Goal: Task Accomplishment & Management: Use online tool/utility

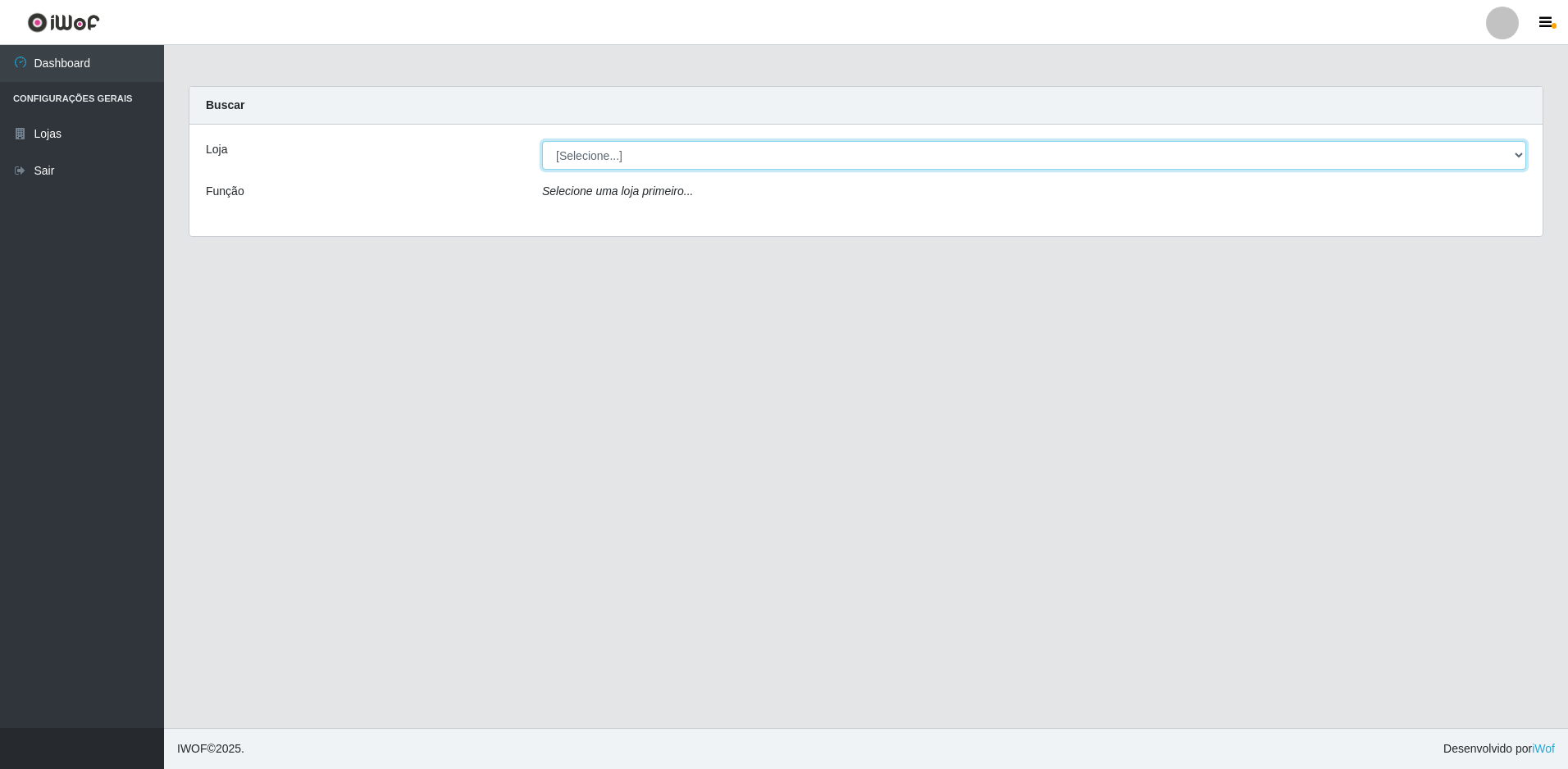
click at [614, 157] on select "[Selecione...] Extrabom - Loja 51 Gaivotas" at bounding box center [1034, 155] width 985 height 28
select select "469"
click at [542, 141] on select "[Selecione...] Extrabom - Loja 51 Gaivotas" at bounding box center [1034, 155] width 985 height 28
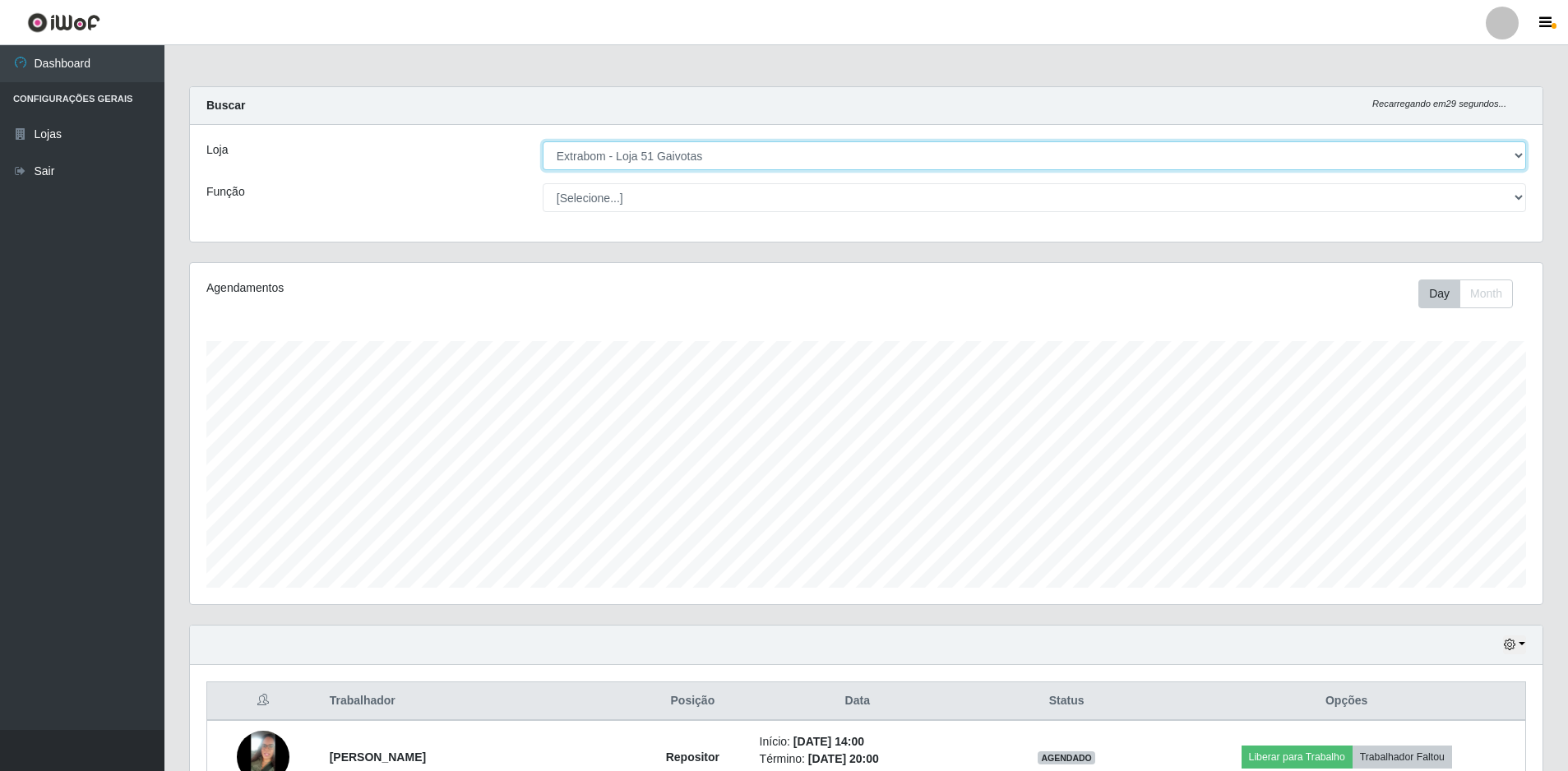
scroll to position [341, 1353]
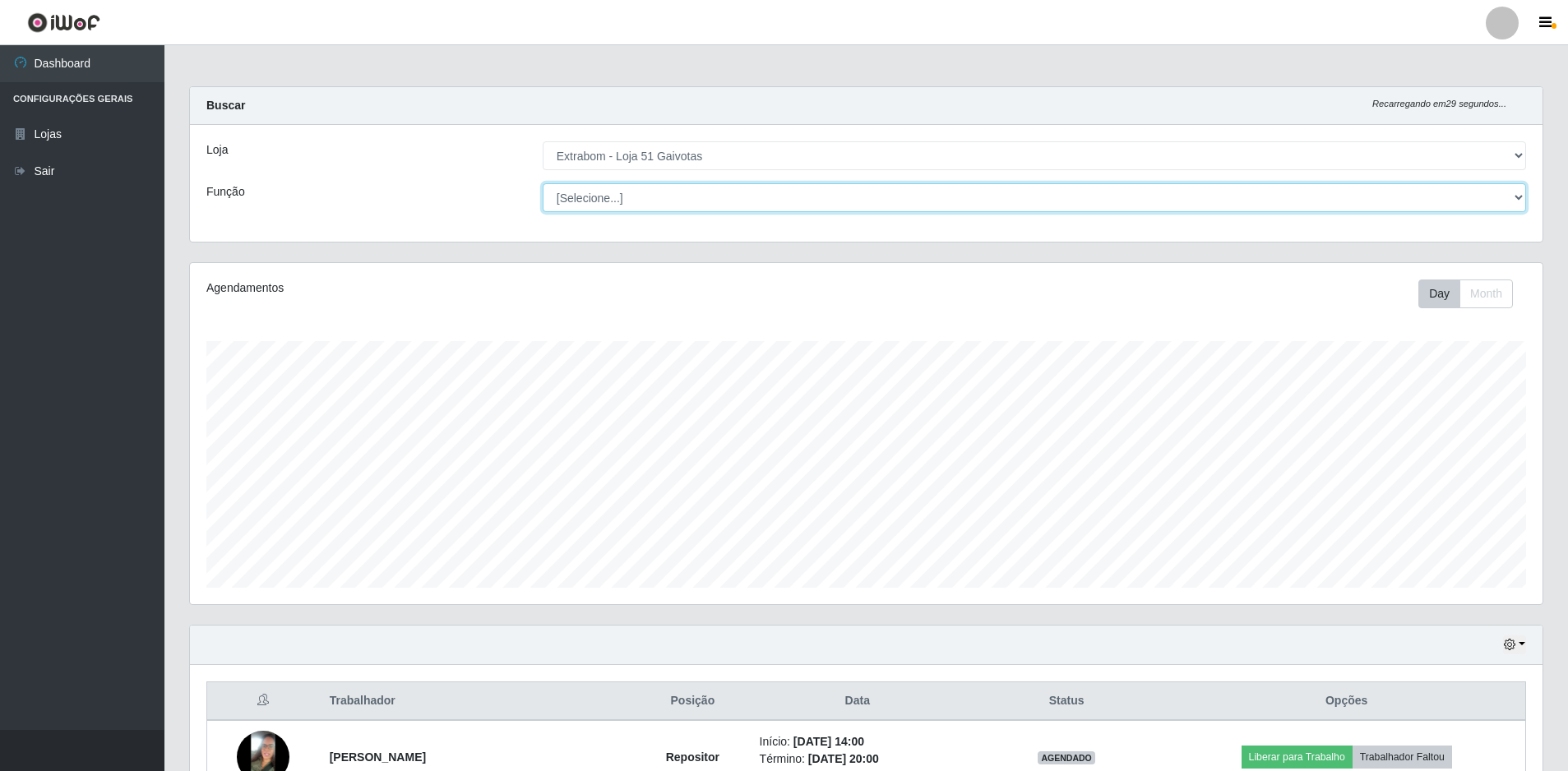
click at [608, 194] on select "[Selecione...] Repositor Repositor + Repositor ++" at bounding box center [1034, 197] width 984 height 29
click at [475, 212] on div "Função" at bounding box center [362, 197] width 336 height 29
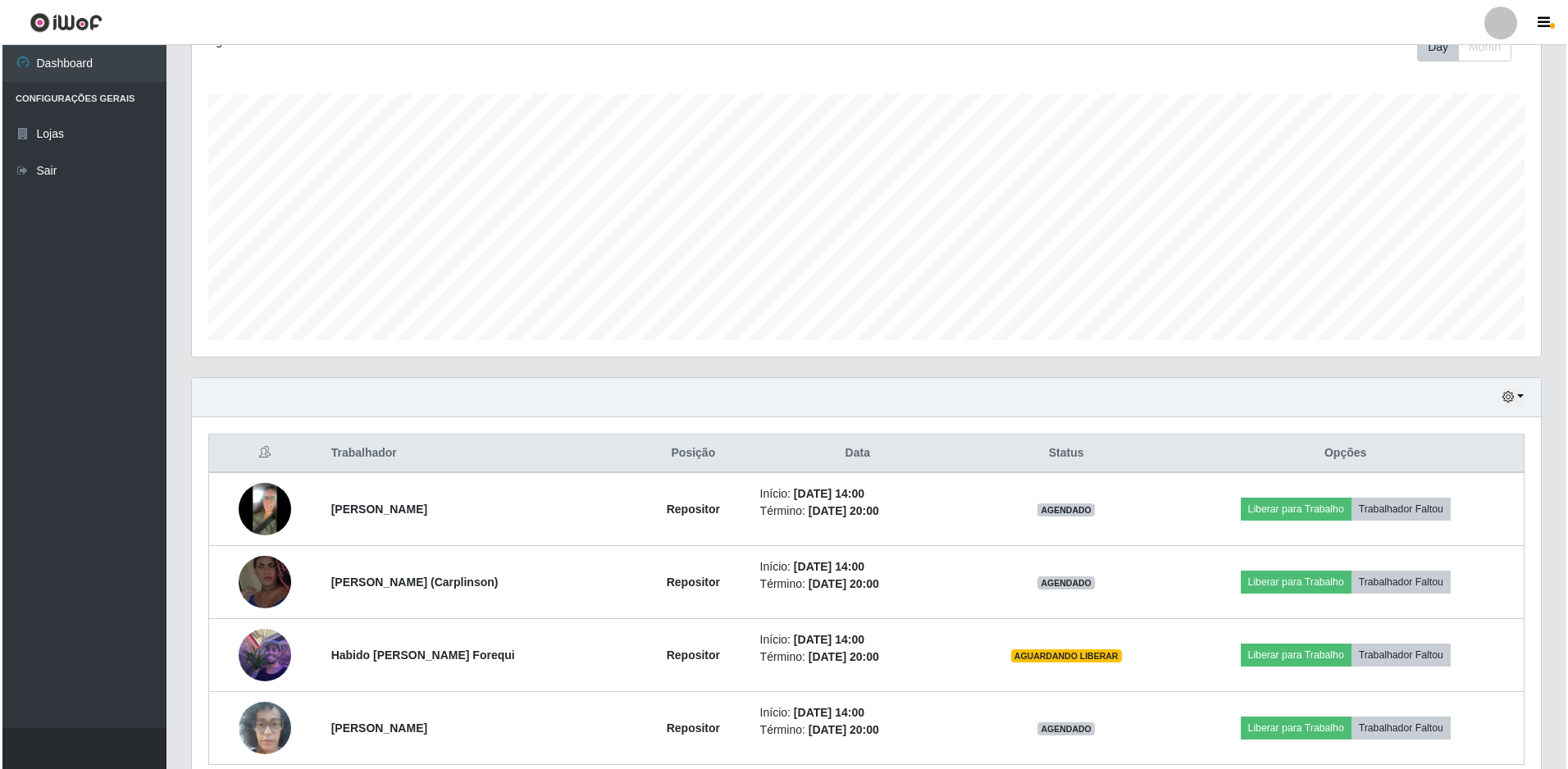
scroll to position [320, 0]
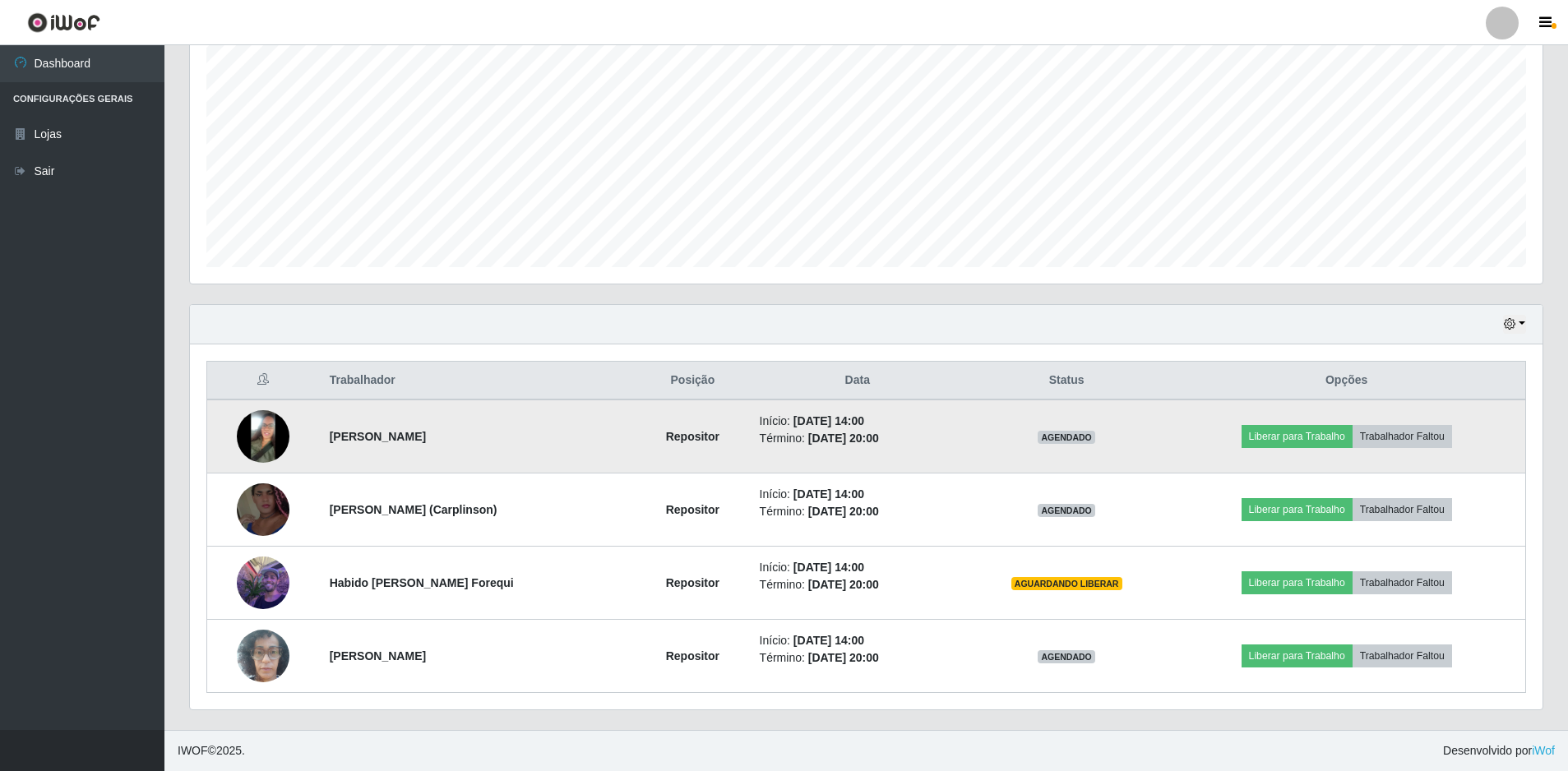
click at [265, 438] on img at bounding box center [263, 436] width 53 height 53
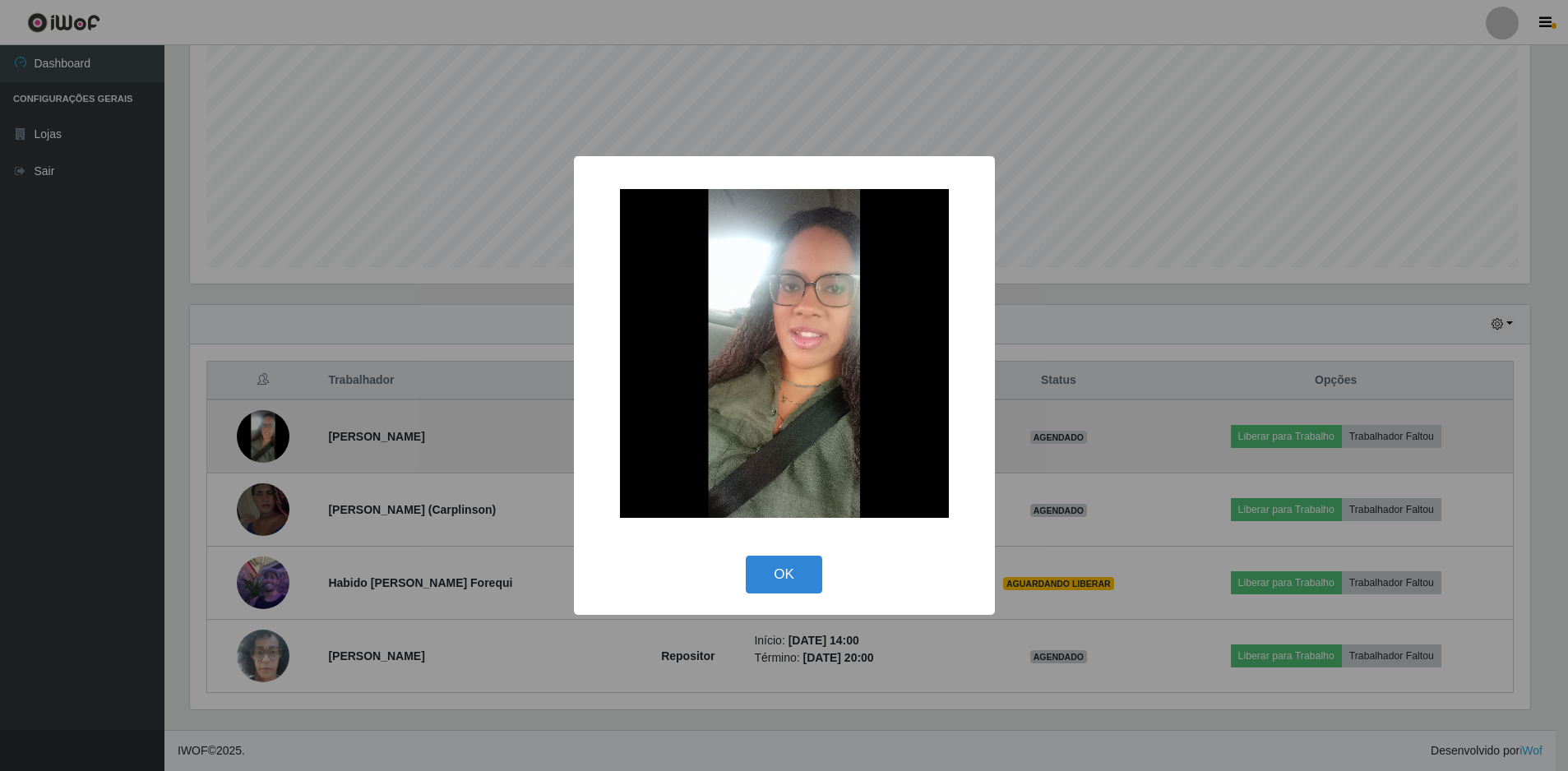
scroll to position [341, 1344]
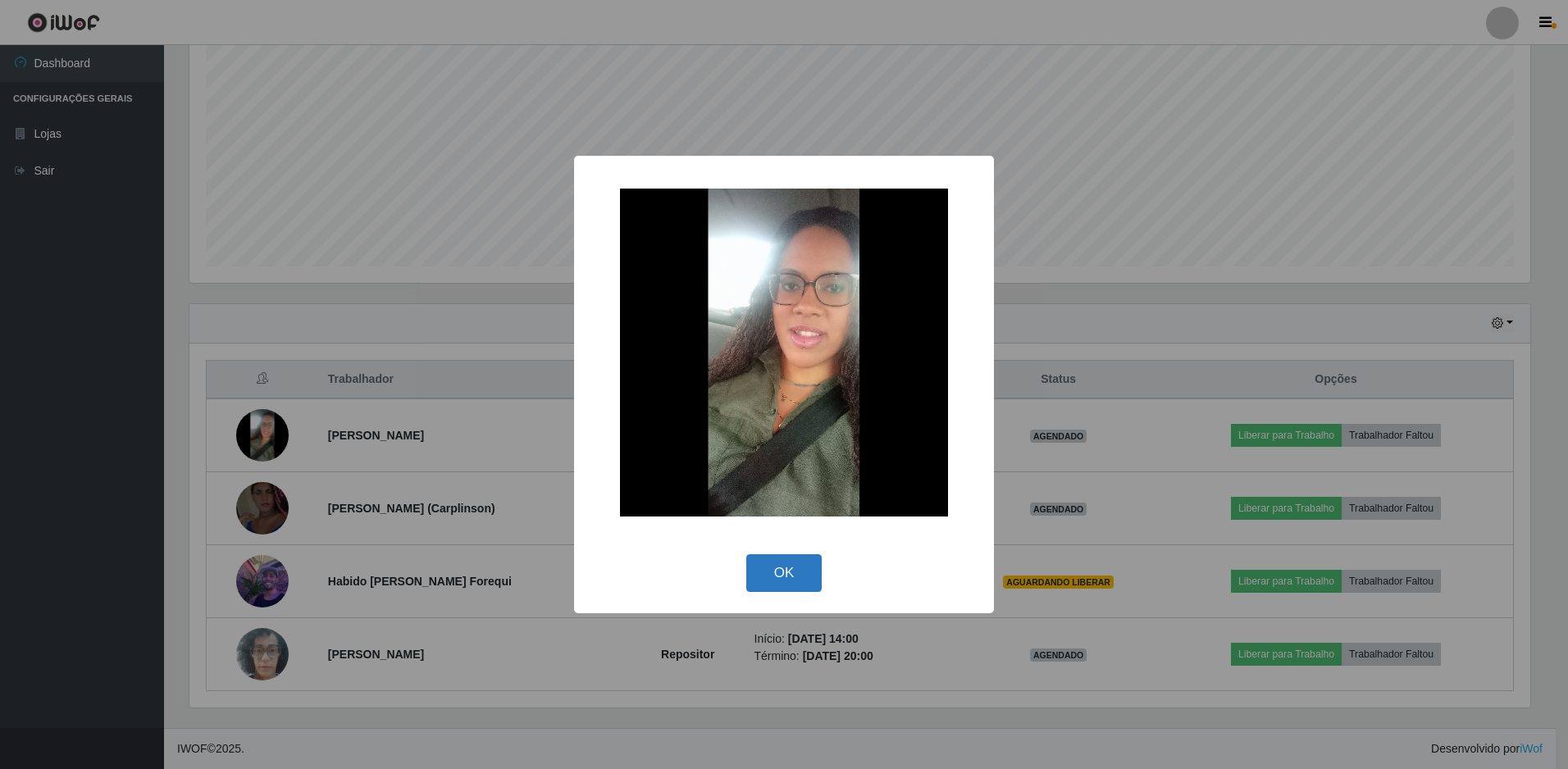
click at [776, 573] on button "OK" at bounding box center [784, 574] width 76 height 39
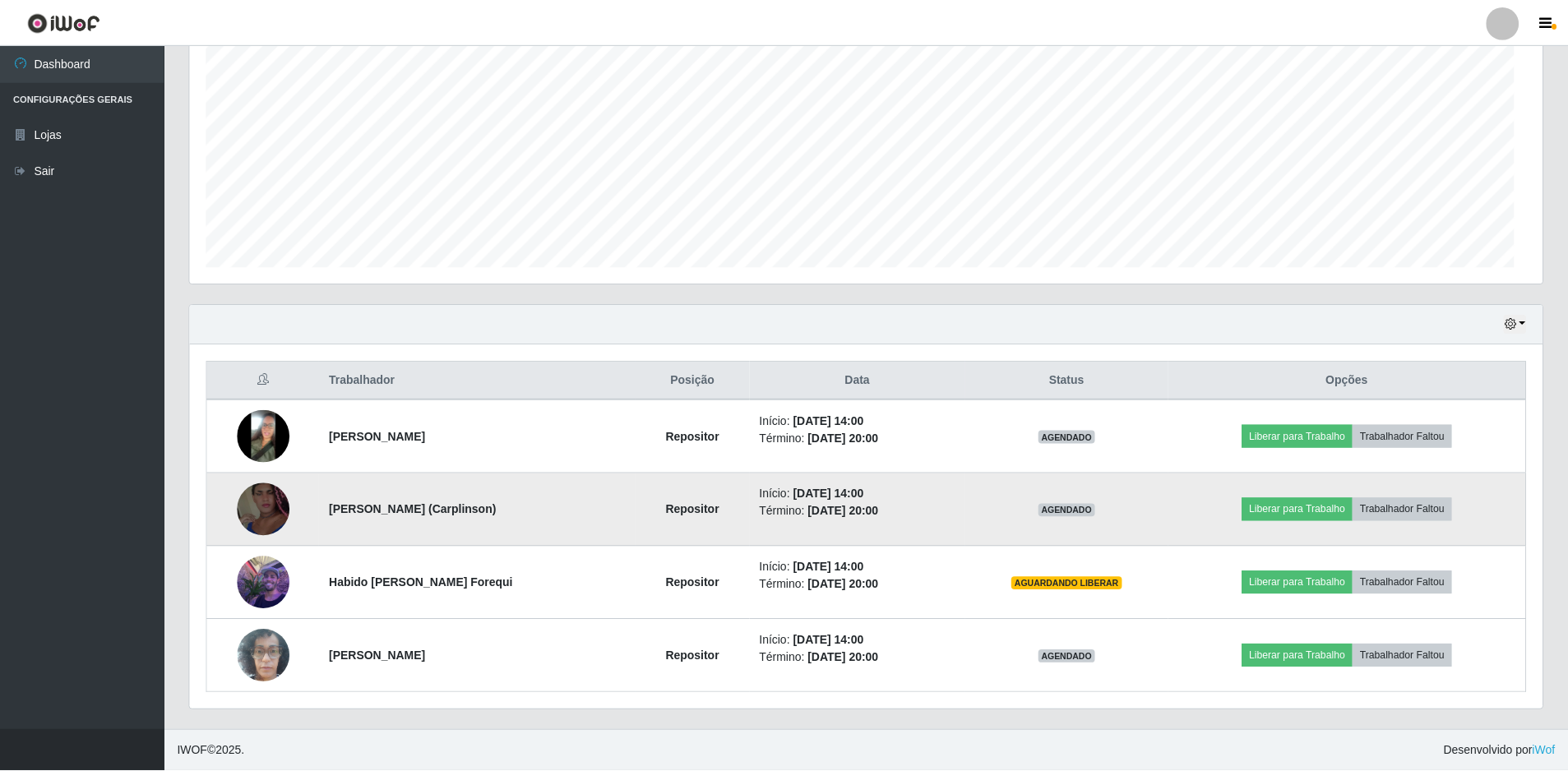
scroll to position [341, 1353]
click at [272, 514] on img at bounding box center [263, 510] width 53 height 94
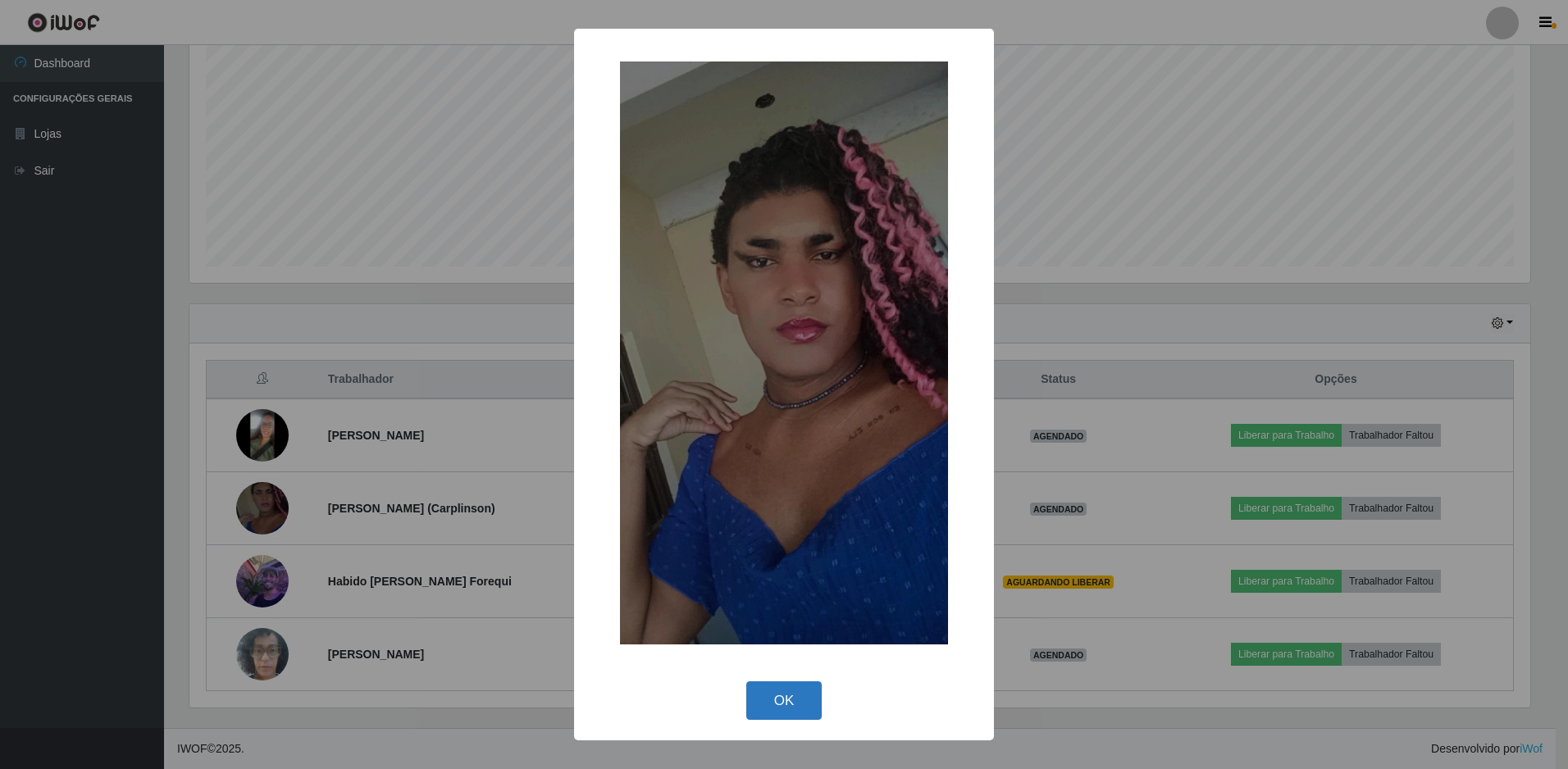
click at [785, 696] on button "OK" at bounding box center [784, 700] width 76 height 39
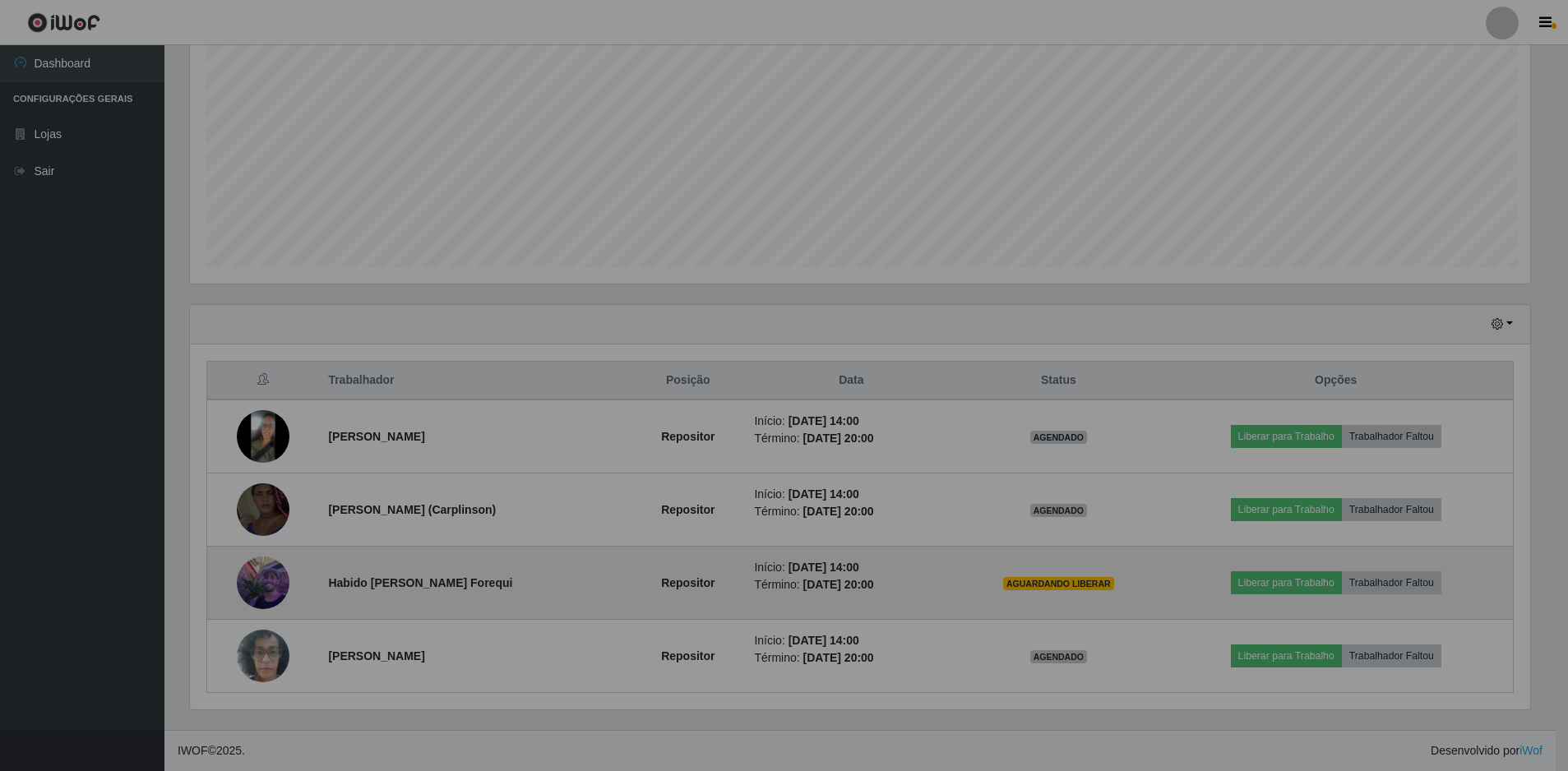
scroll to position [341, 1353]
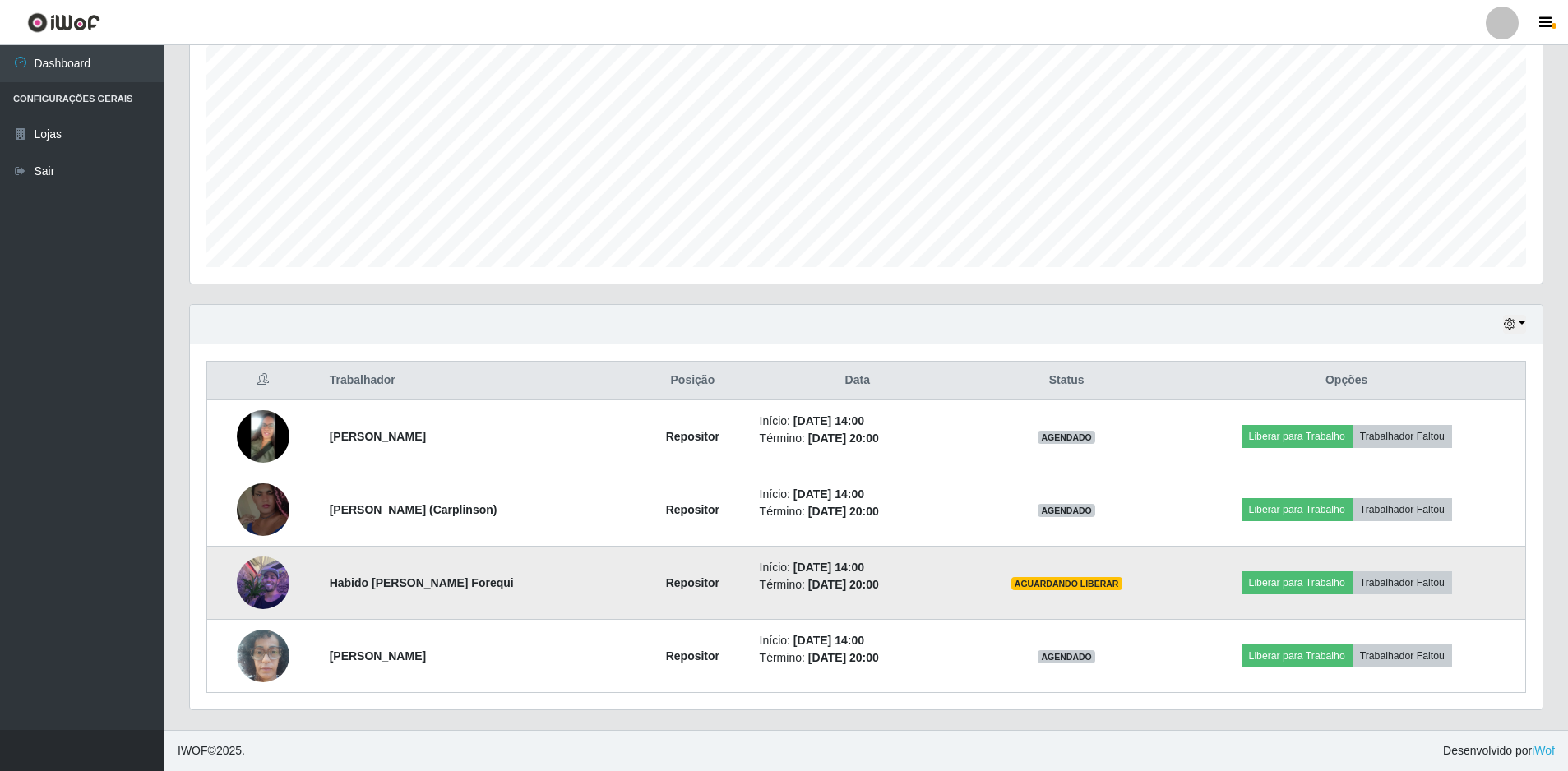
click at [266, 583] on img at bounding box center [263, 582] width 53 height 70
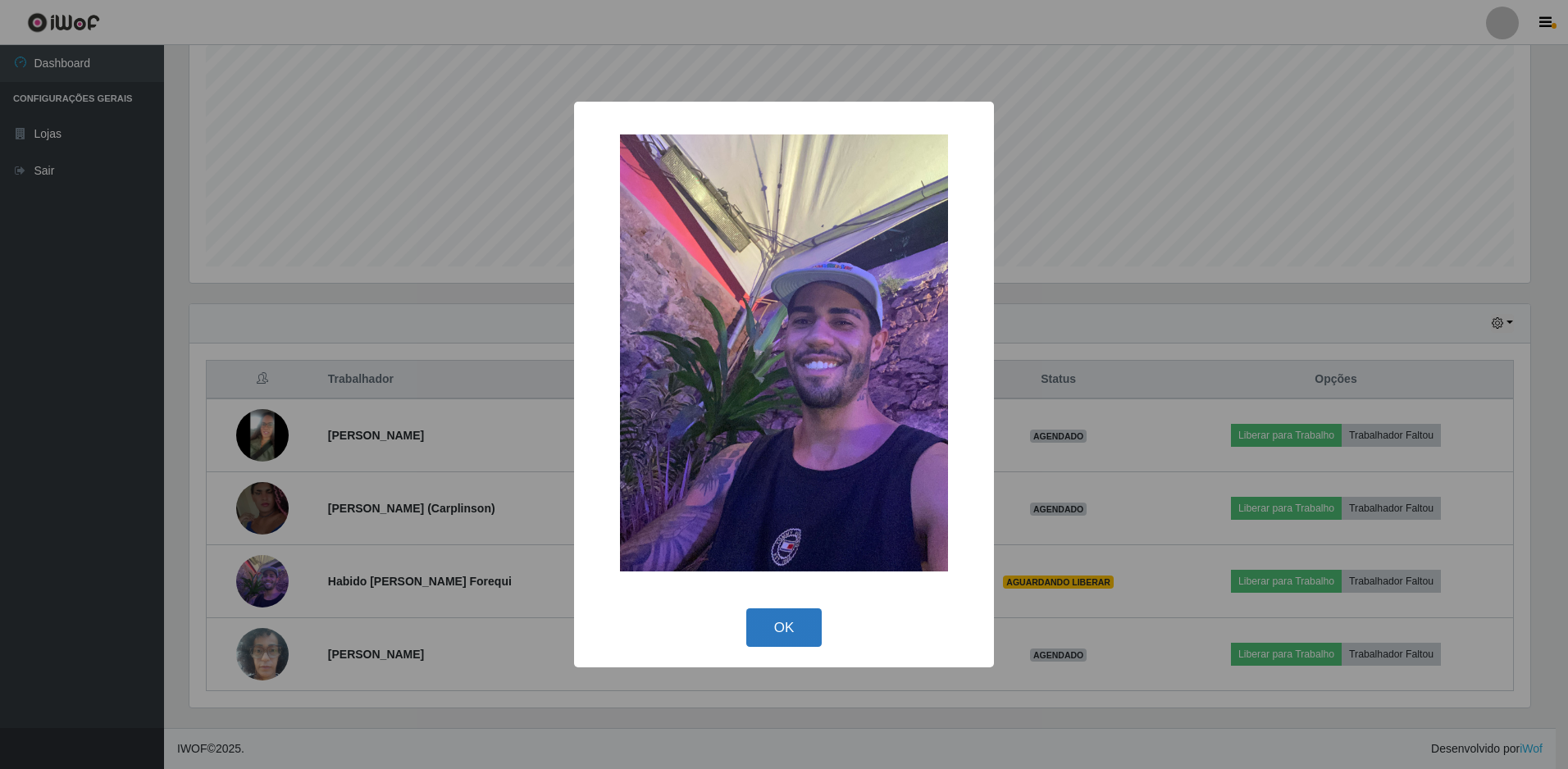
click at [789, 635] on button "OK" at bounding box center [784, 627] width 76 height 39
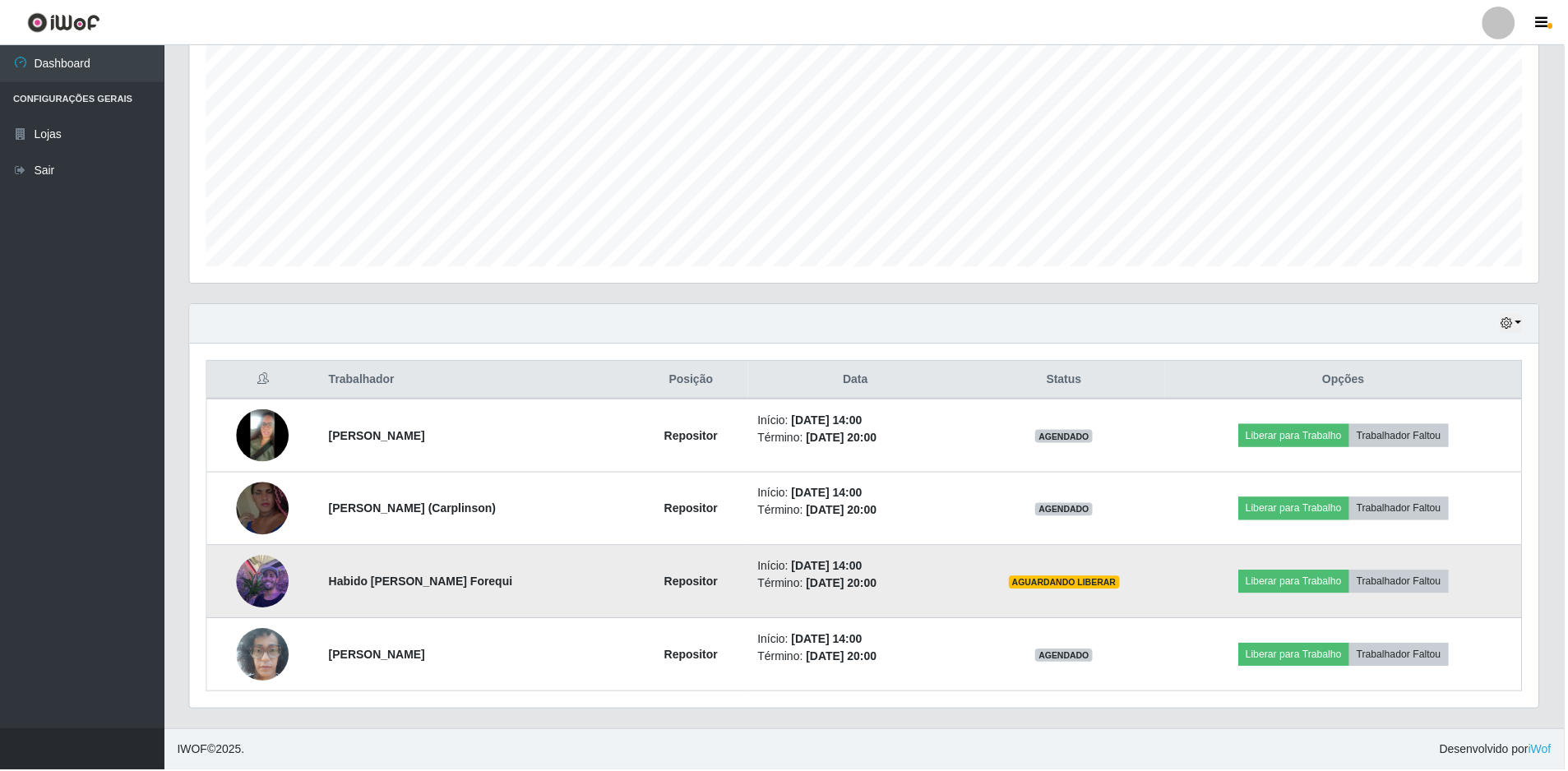
scroll to position [341, 1353]
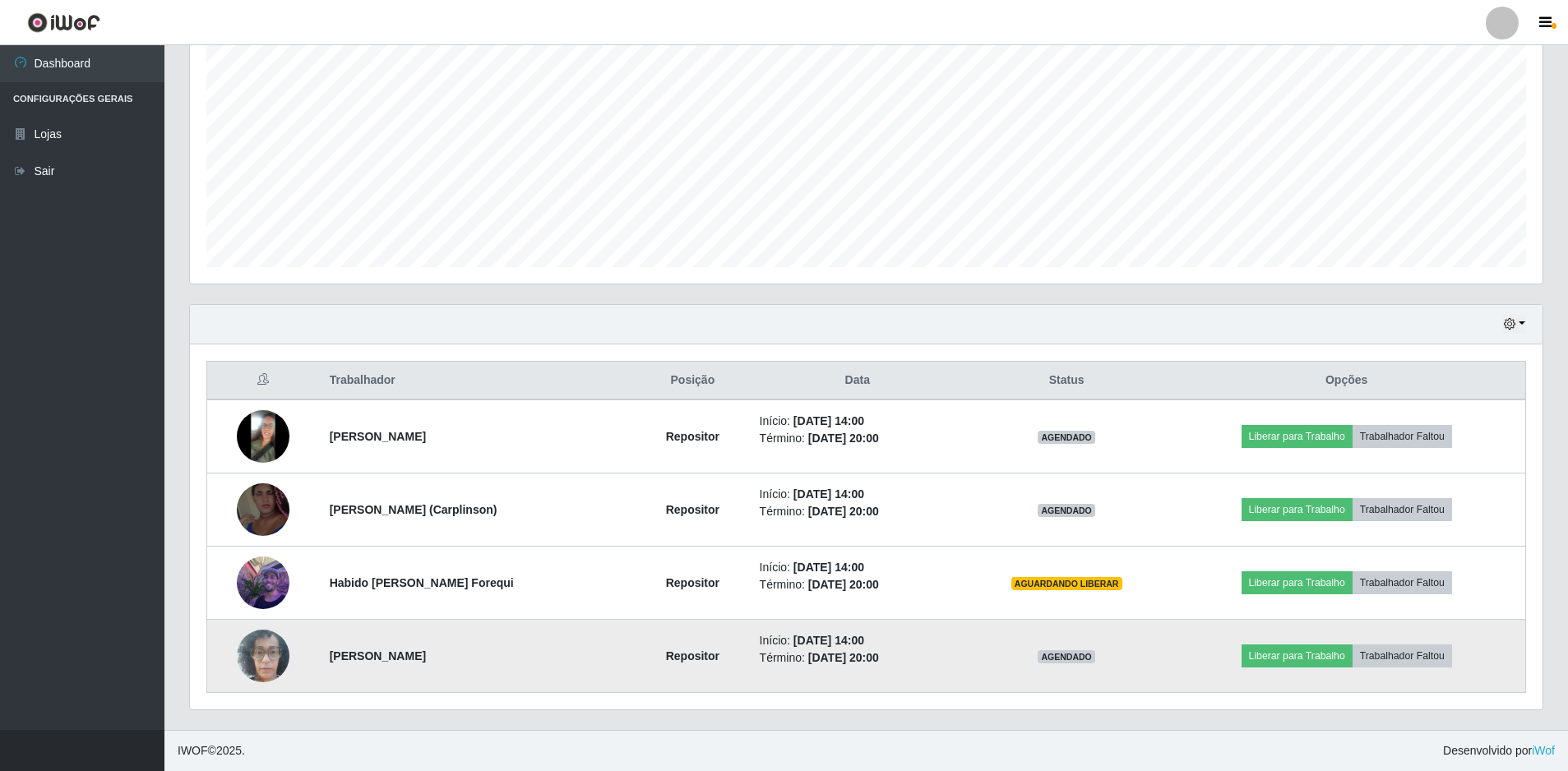
click at [276, 650] on img at bounding box center [263, 655] width 53 height 70
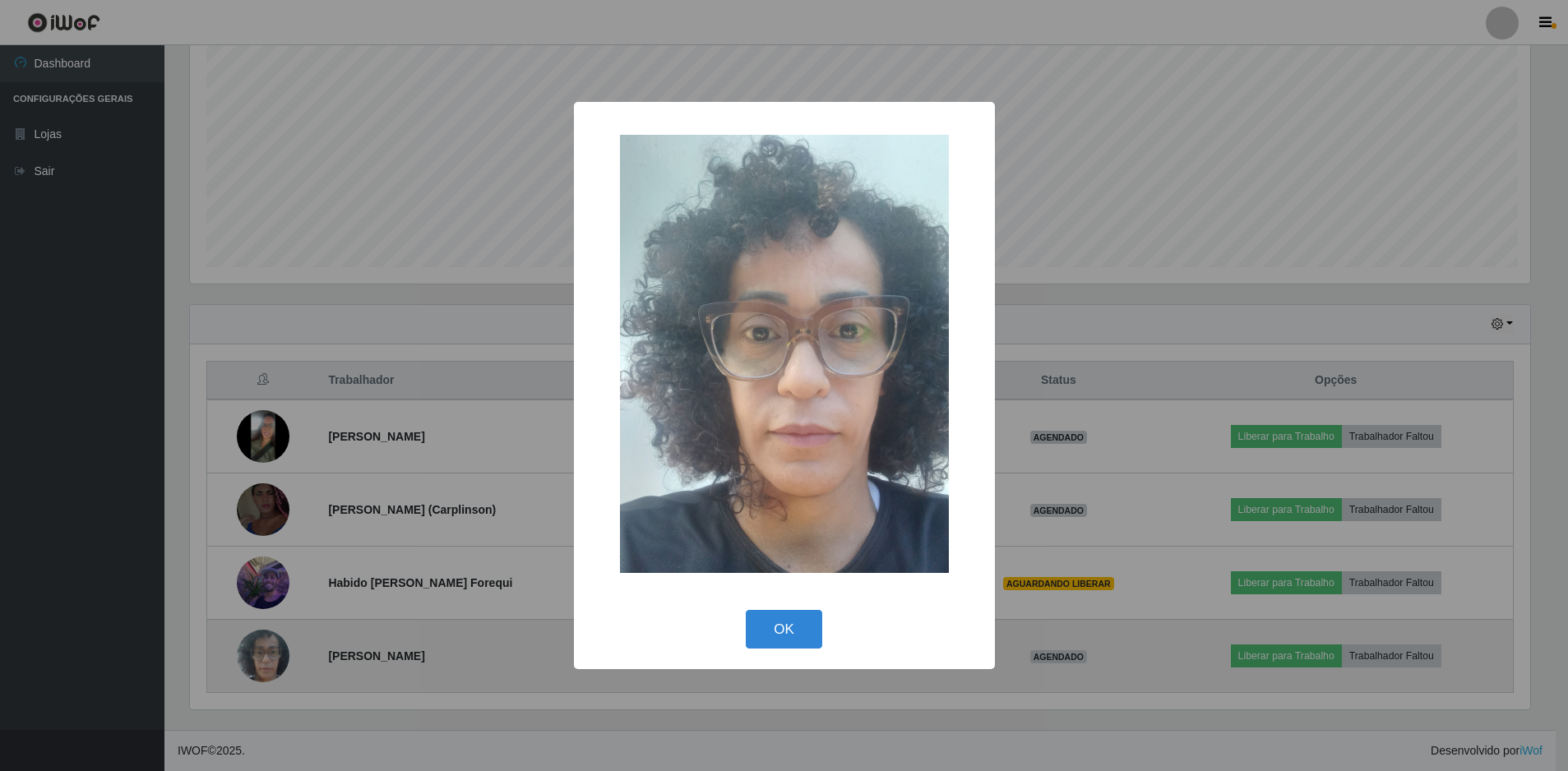
scroll to position [341, 1344]
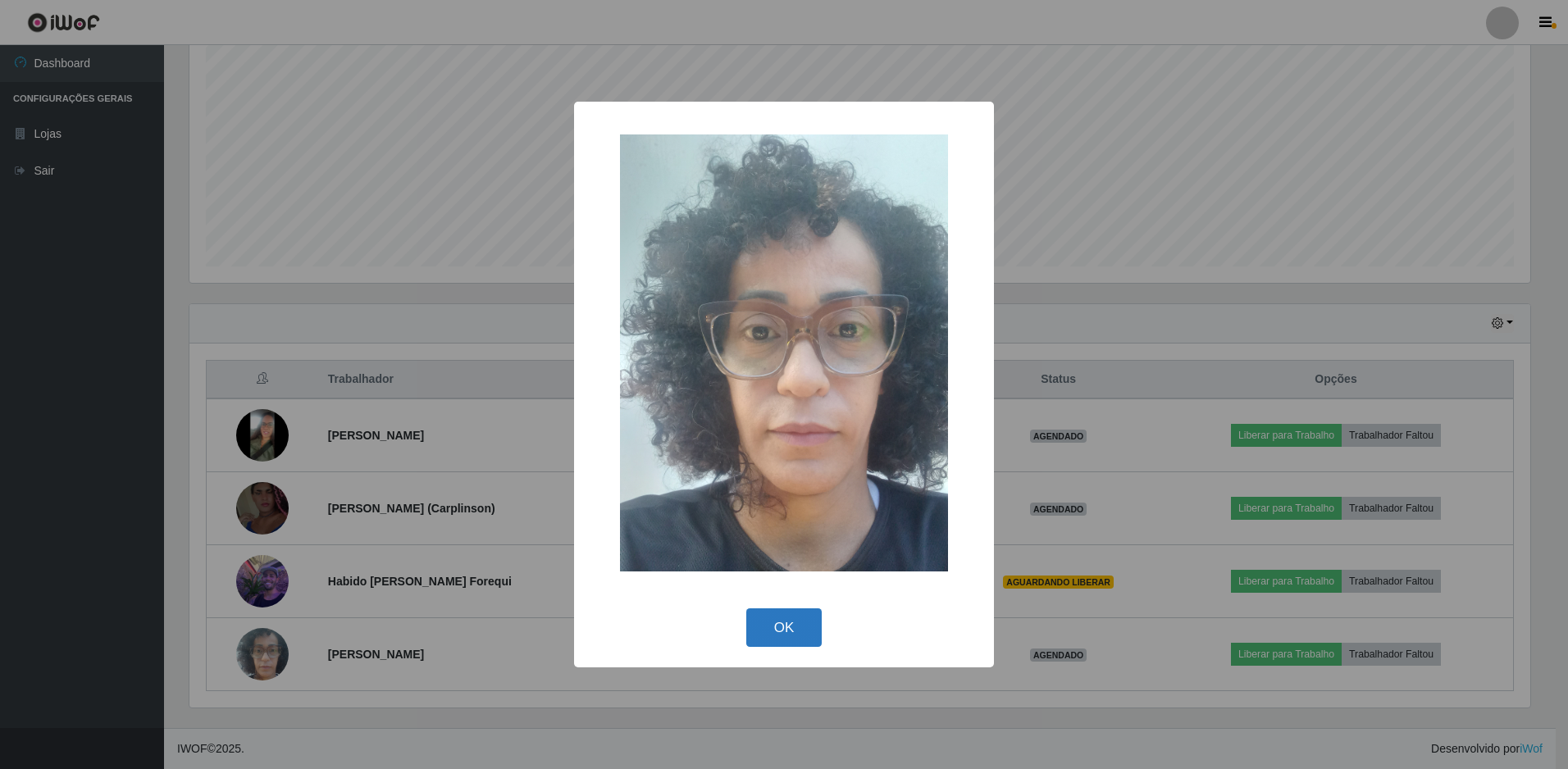
click at [782, 627] on button "OK" at bounding box center [784, 627] width 76 height 39
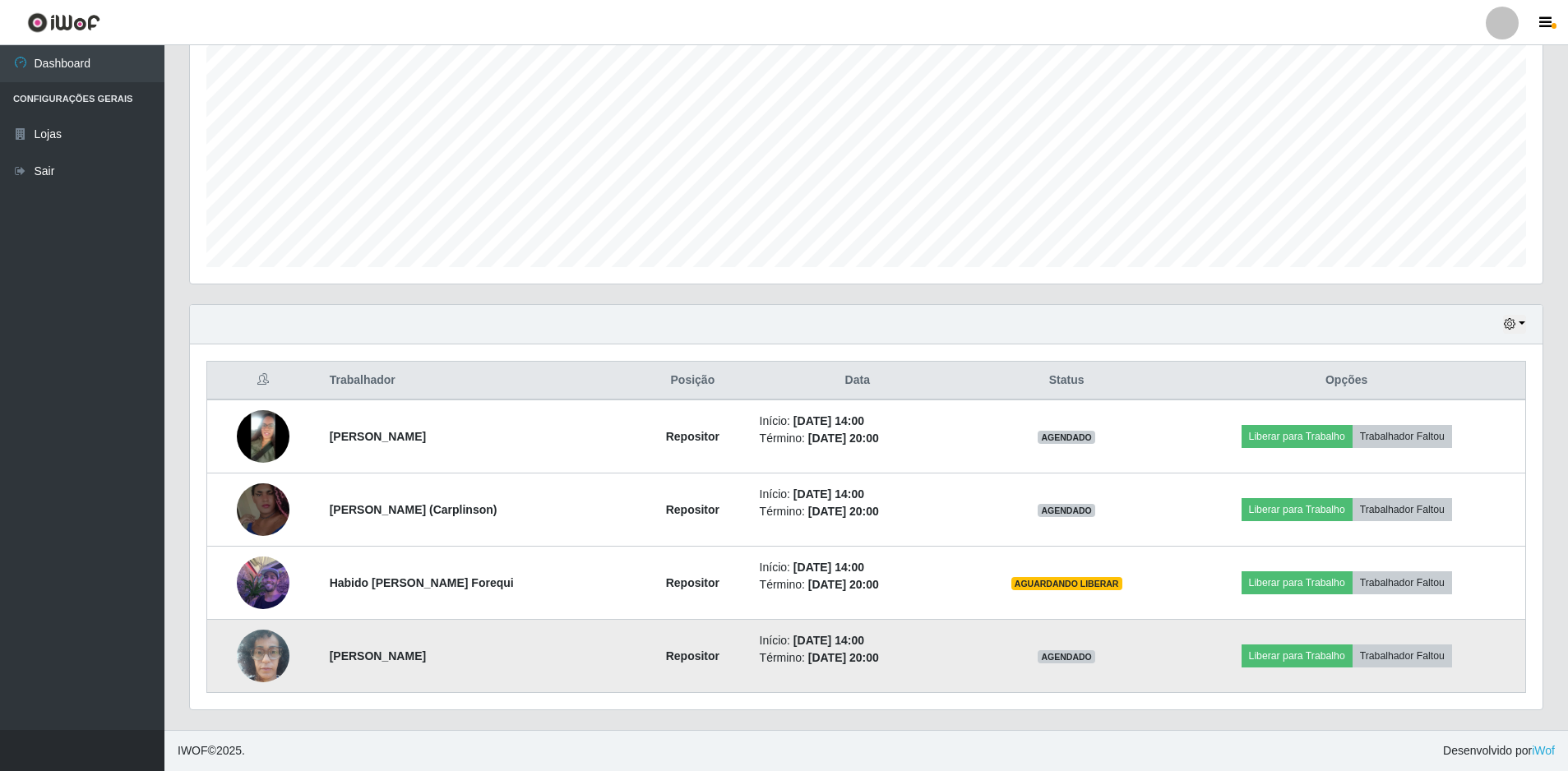
scroll to position [341, 1353]
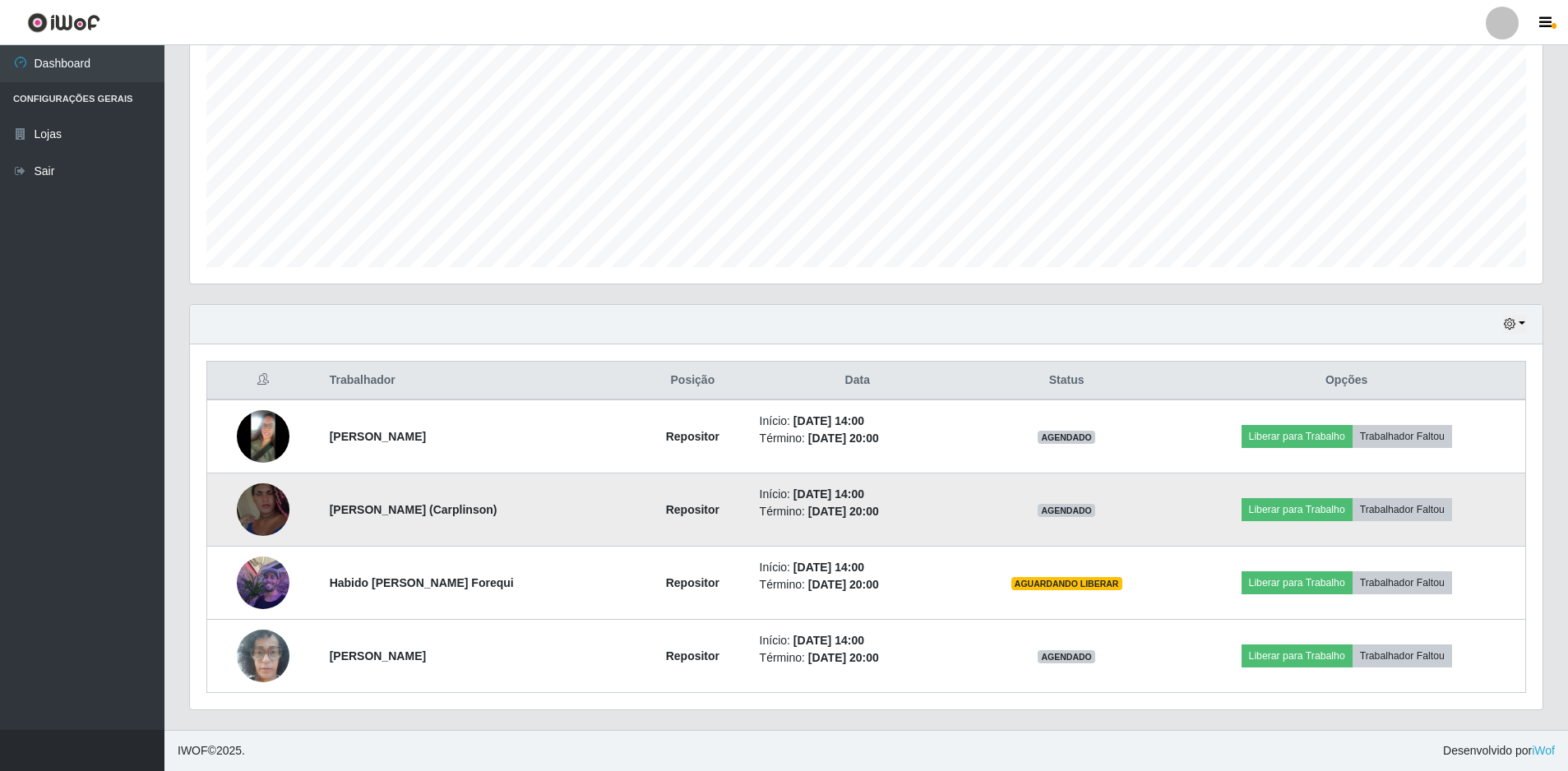
click at [270, 515] on img at bounding box center [263, 510] width 53 height 94
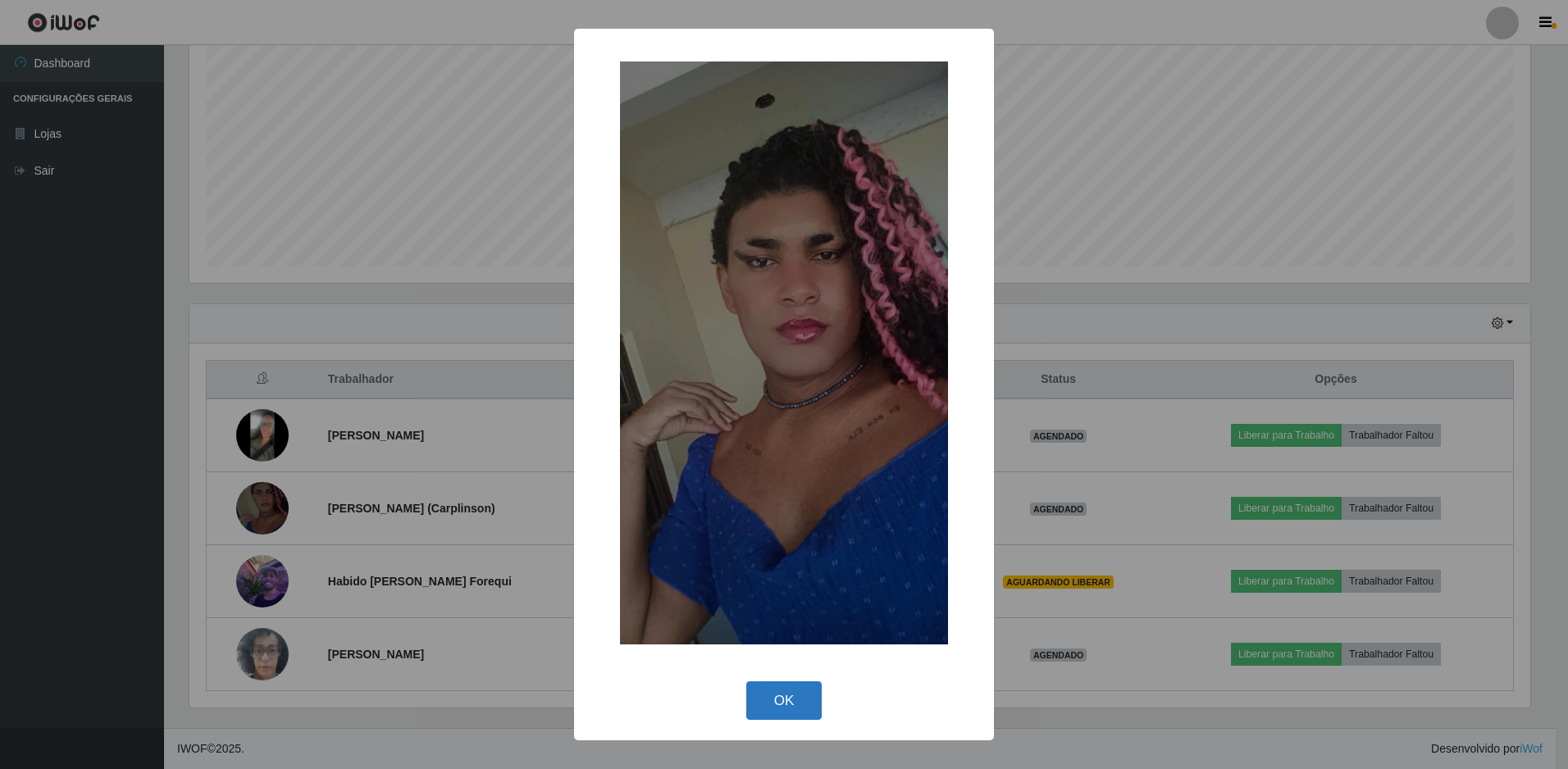
click at [776, 704] on button "OK" at bounding box center [784, 700] width 76 height 39
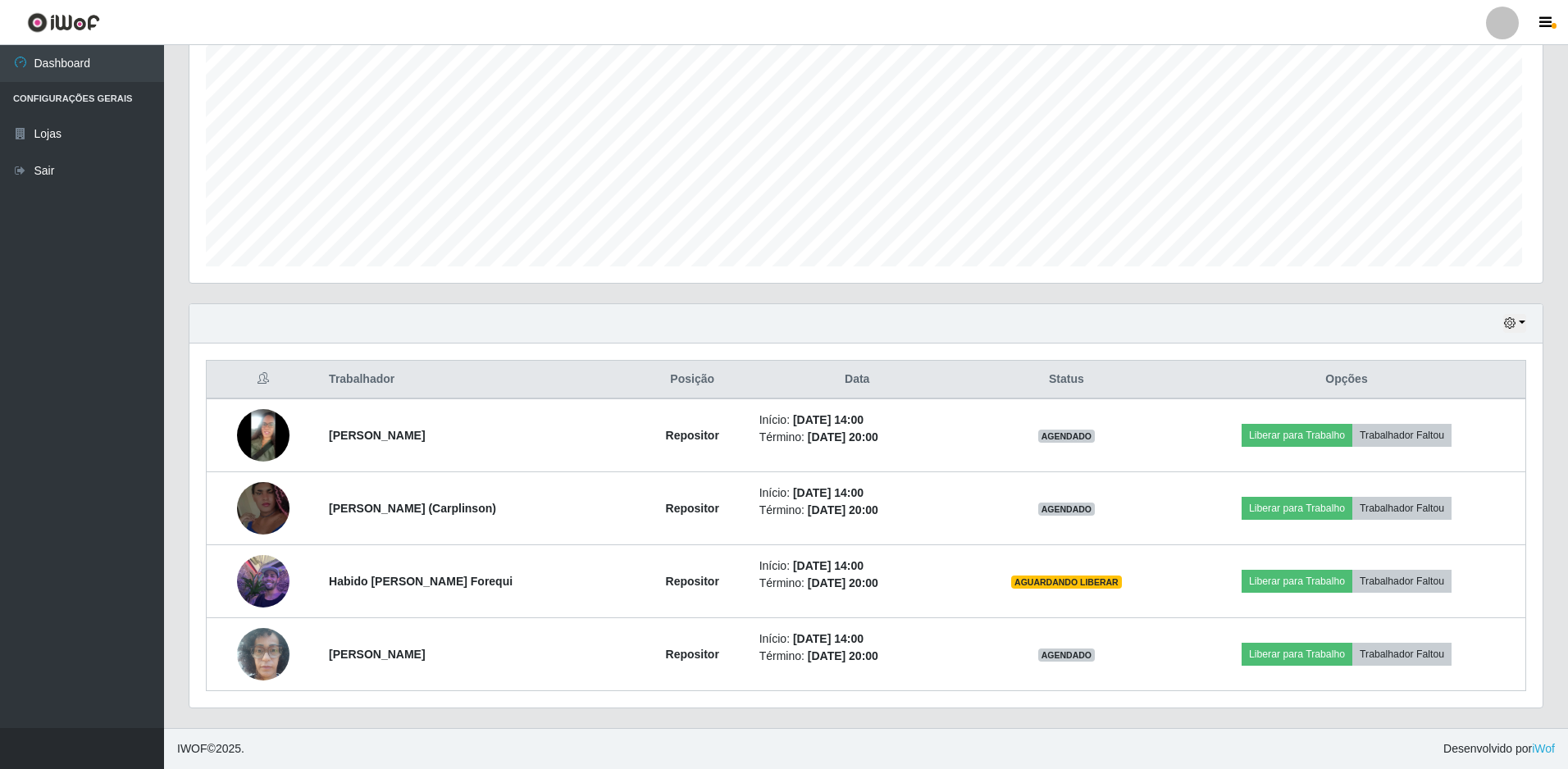
scroll to position [340, 1349]
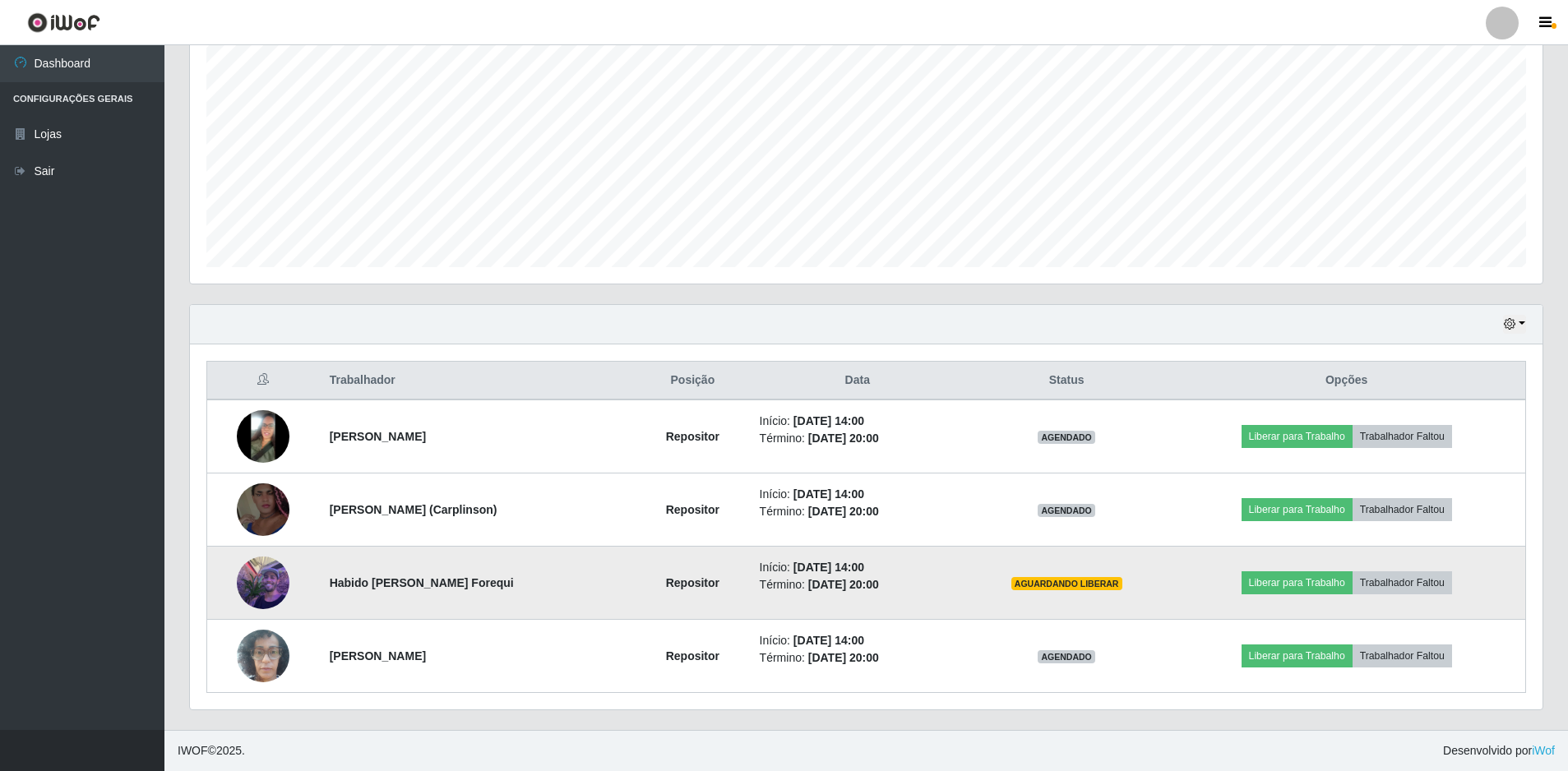
click at [276, 574] on img at bounding box center [263, 582] width 53 height 70
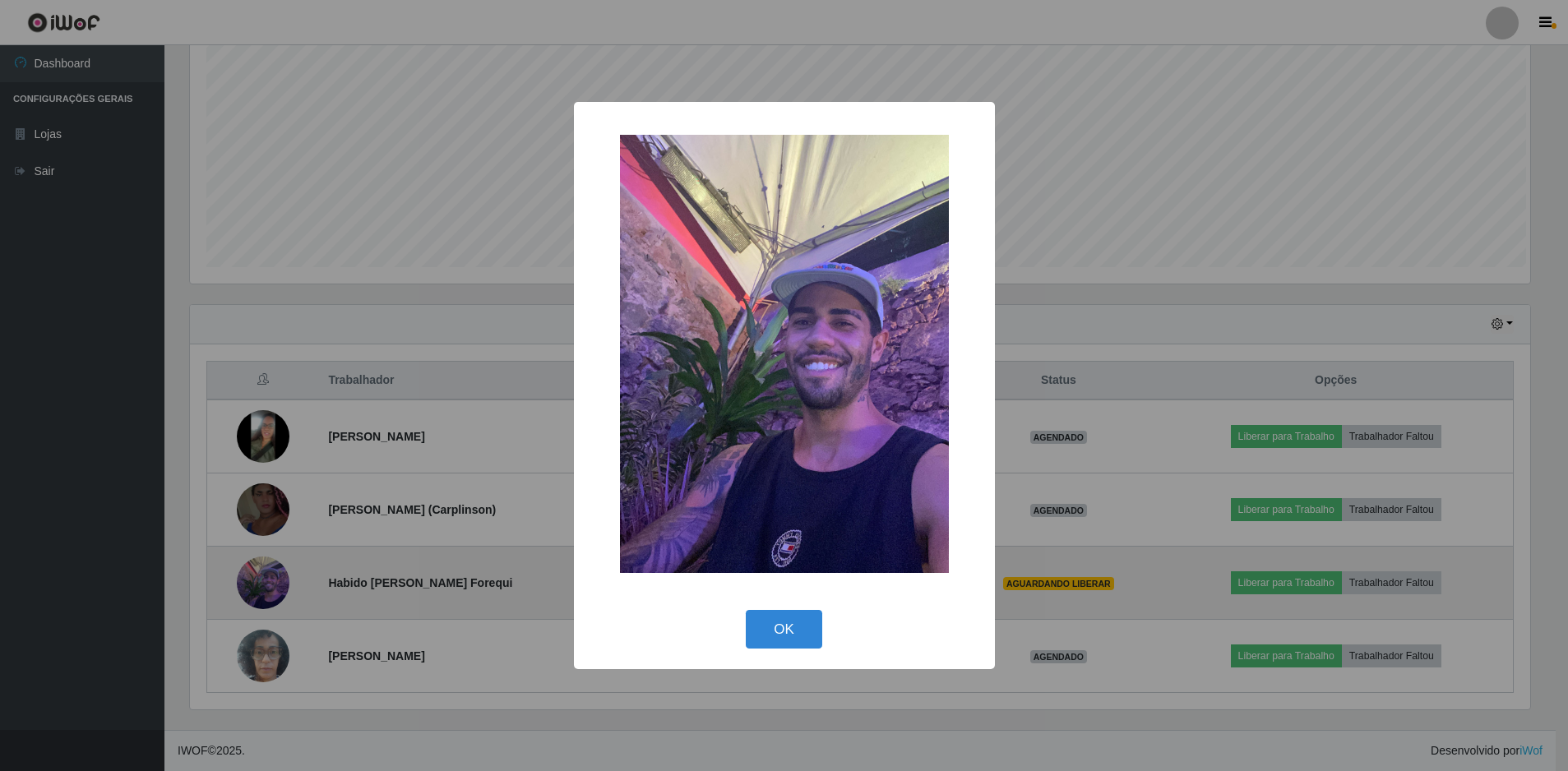
scroll to position [341, 1344]
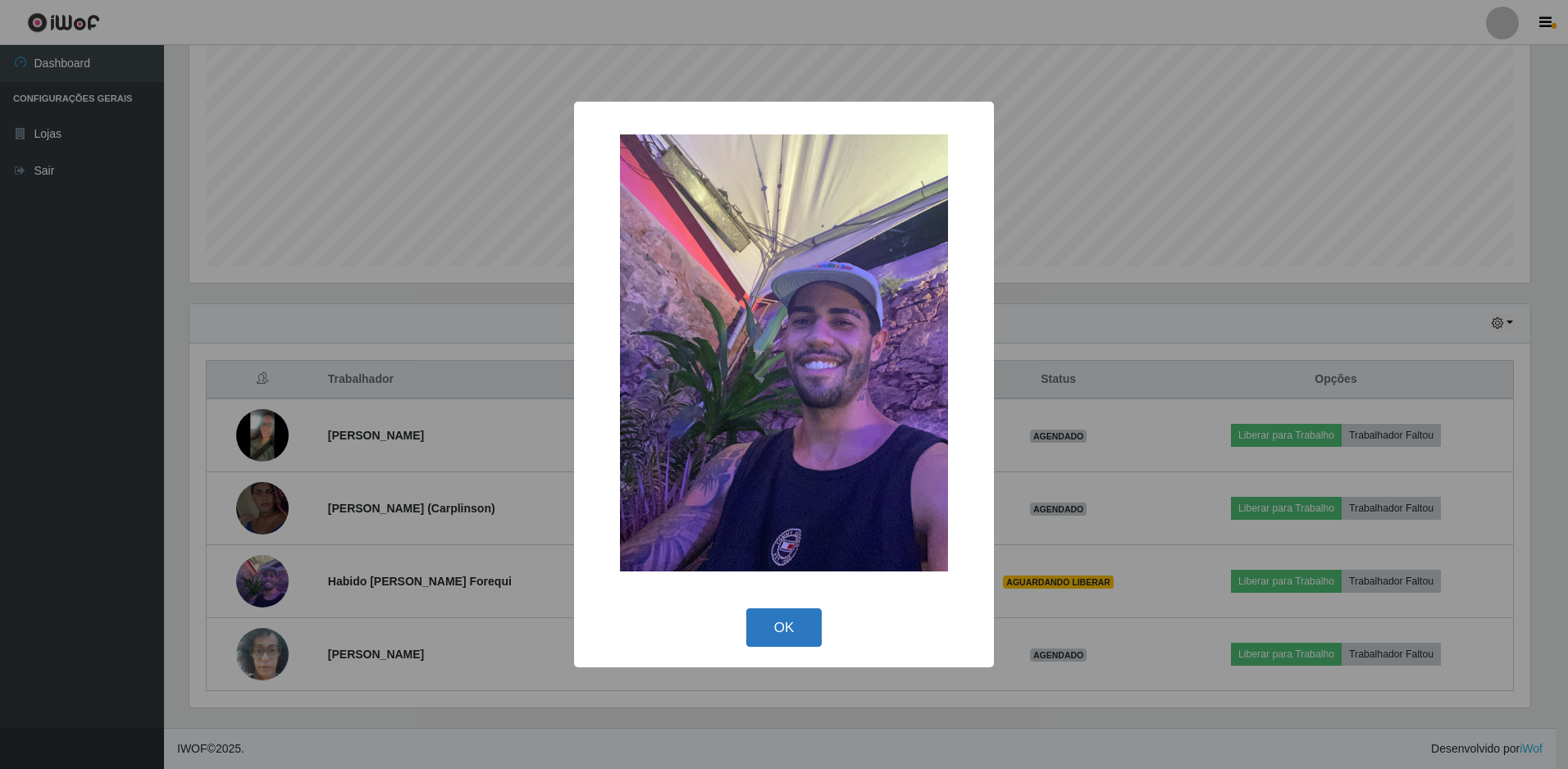
click at [802, 629] on button "OK" at bounding box center [784, 627] width 76 height 39
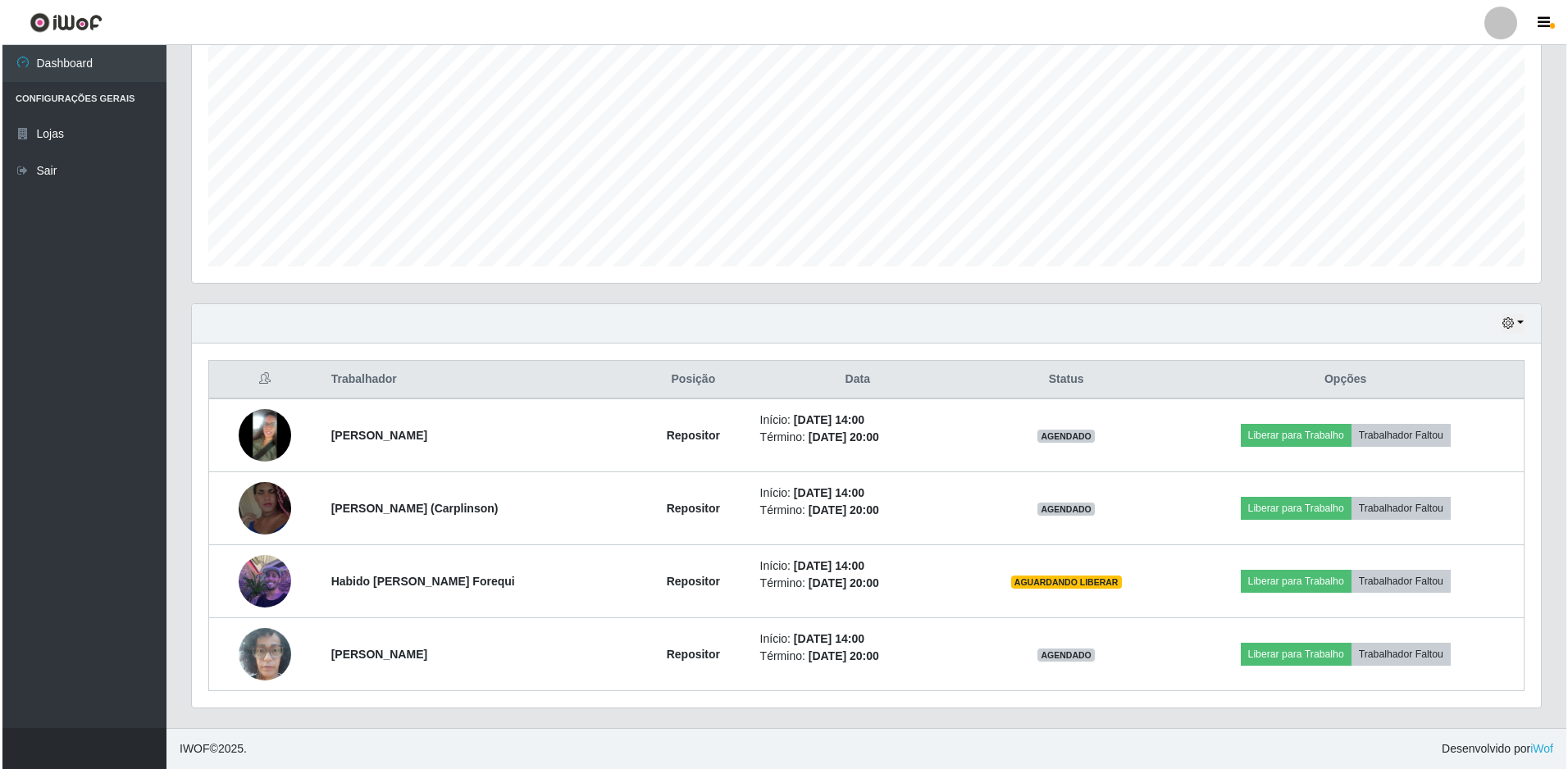
scroll to position [340, 1349]
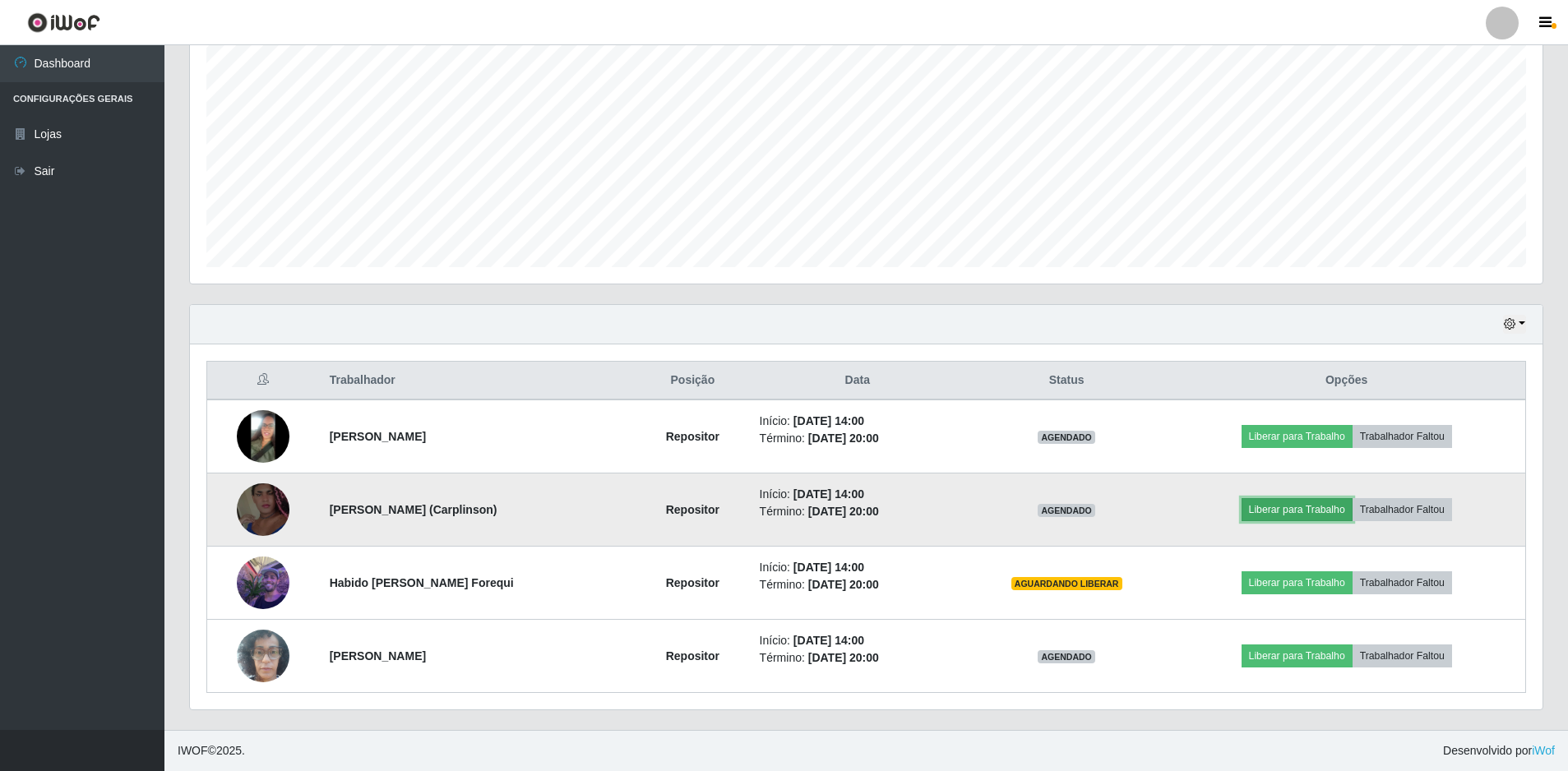
click at [1296, 515] on button "Liberar para Trabalho" at bounding box center [1297, 509] width 111 height 23
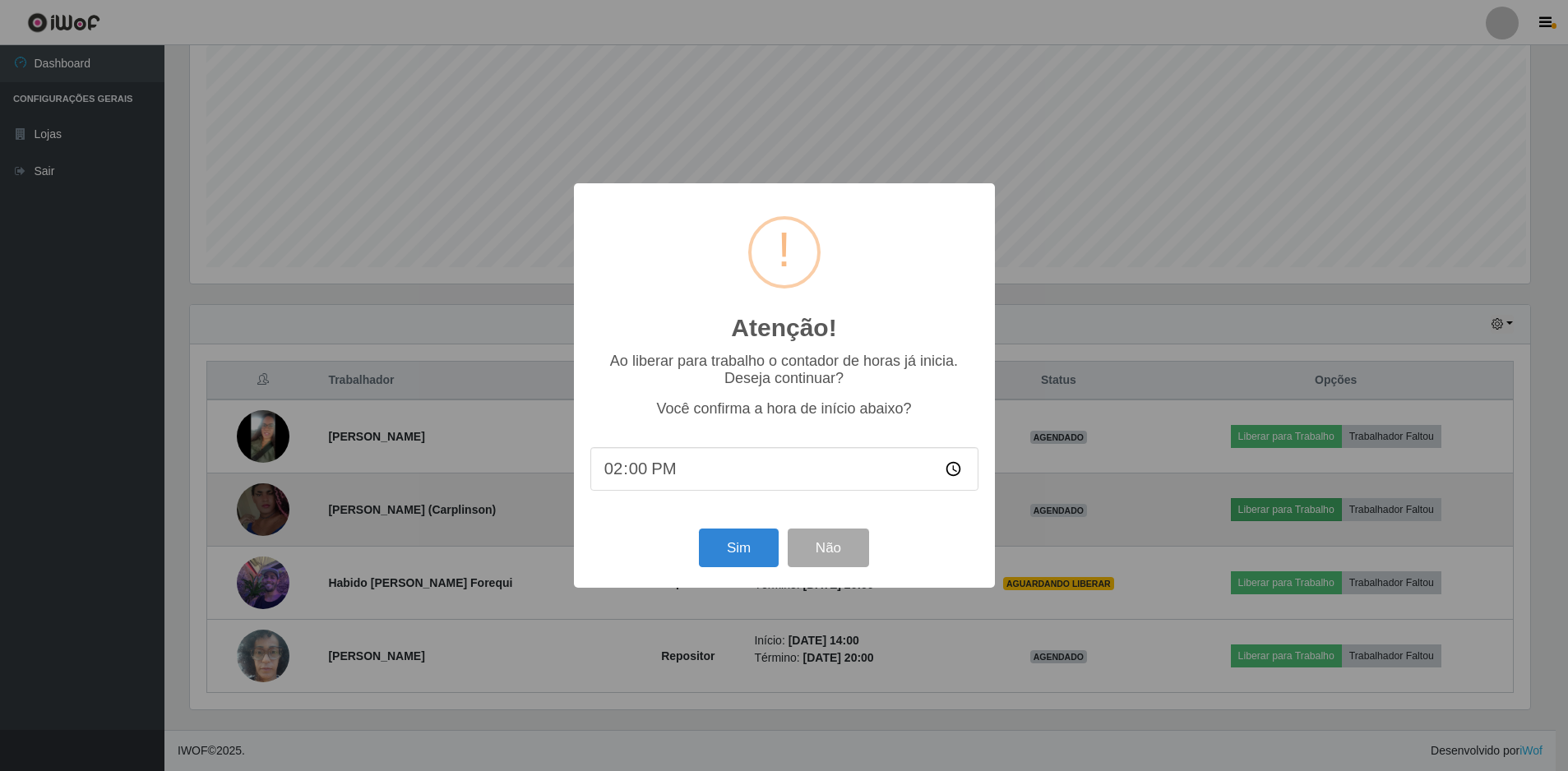
scroll to position [341, 1344]
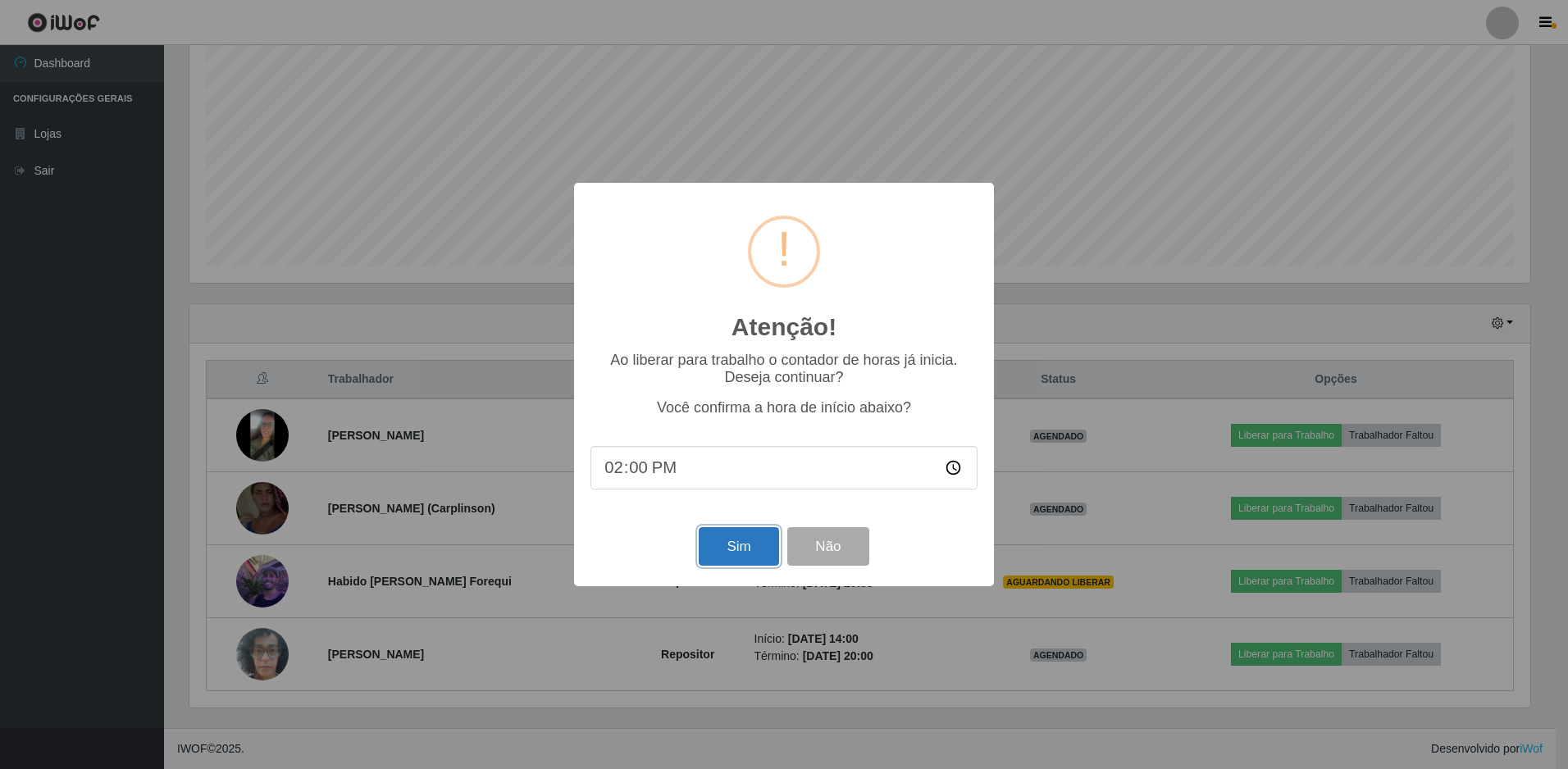
click at [731, 548] on button "Sim" at bounding box center [738, 546] width 80 height 39
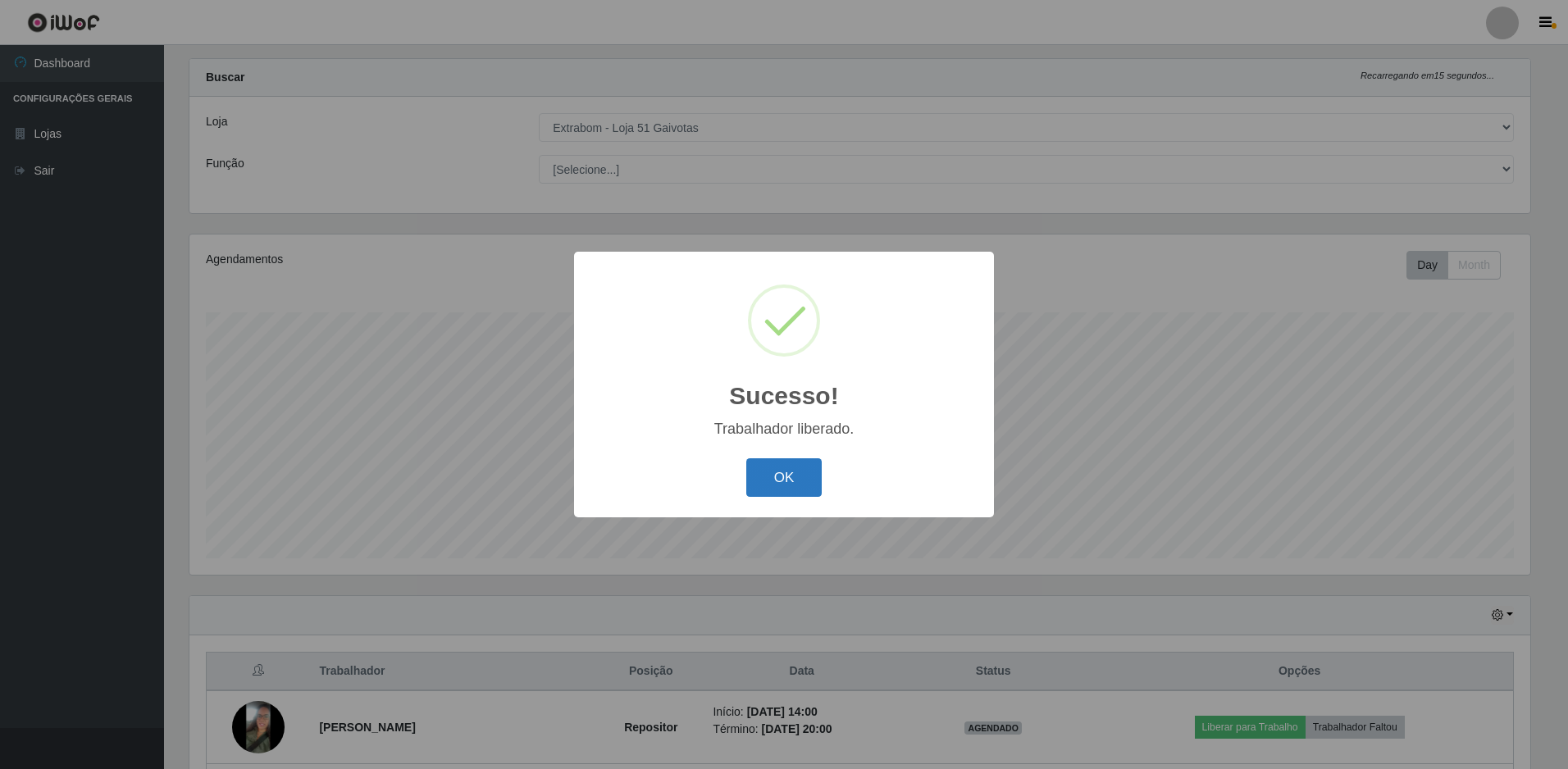
click at [789, 489] on button "OK" at bounding box center [784, 477] width 76 height 39
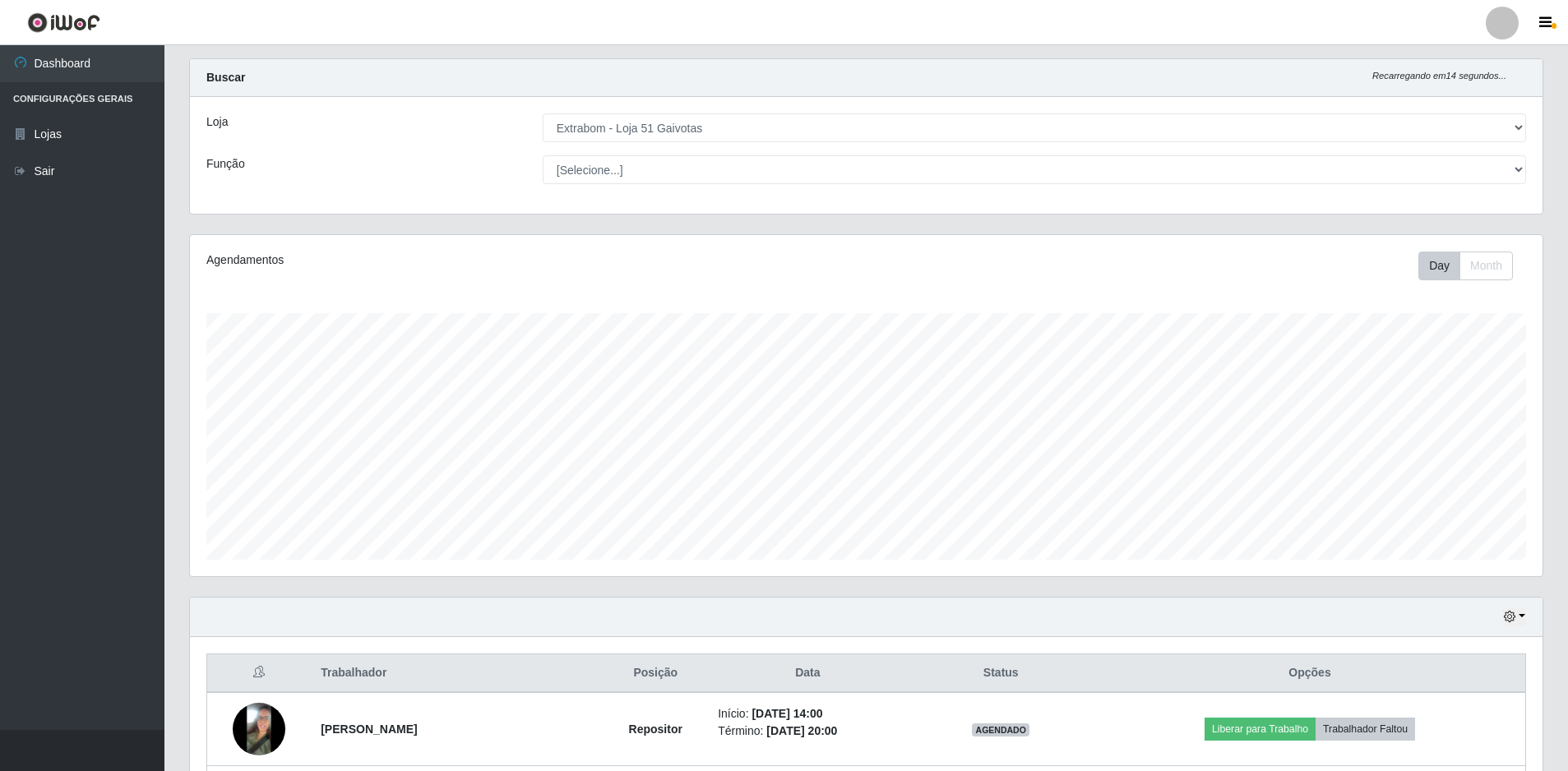
scroll to position [275, 0]
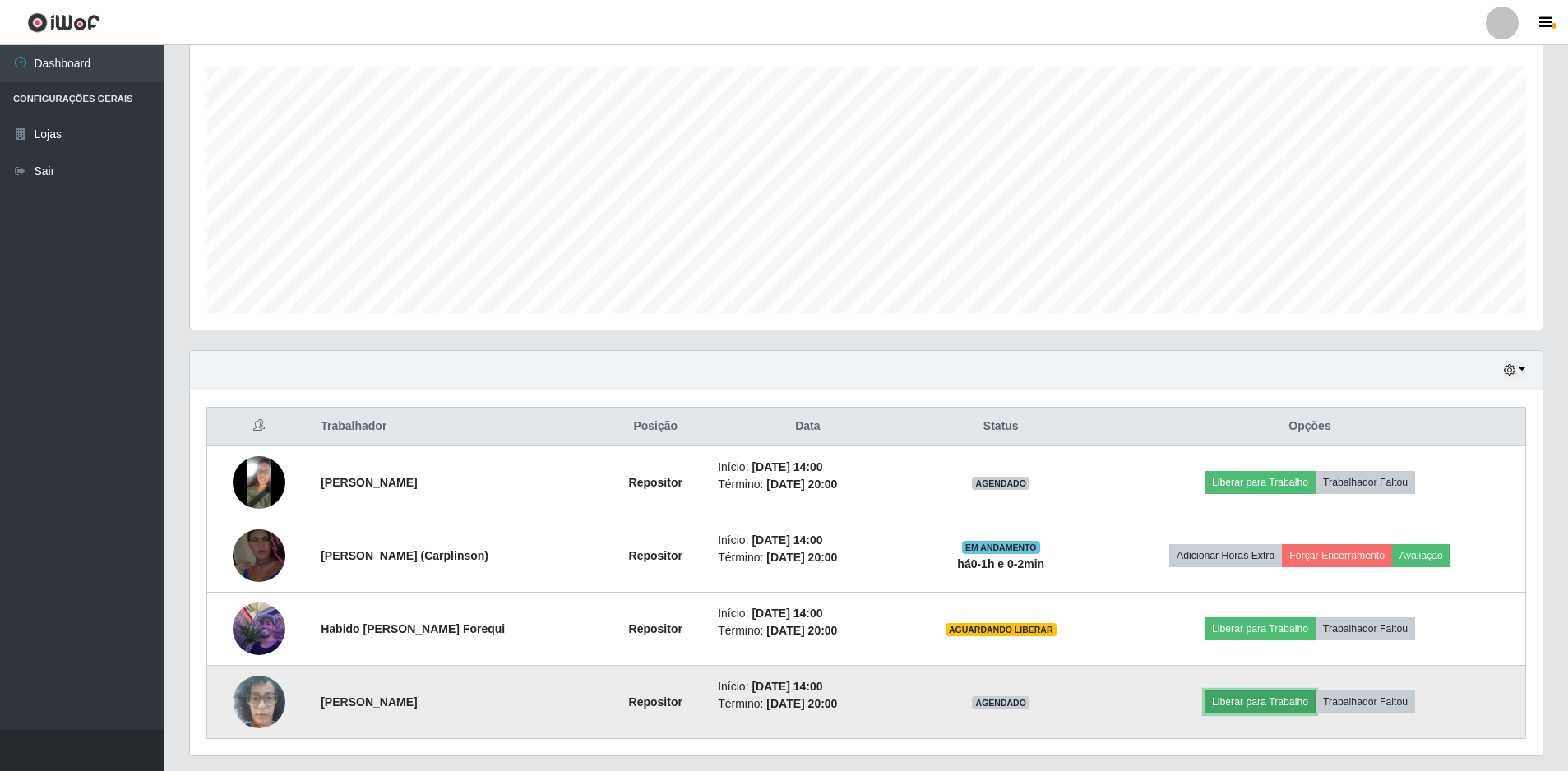
click at [1219, 705] on button "Liberar para Trabalho" at bounding box center [1260, 701] width 111 height 23
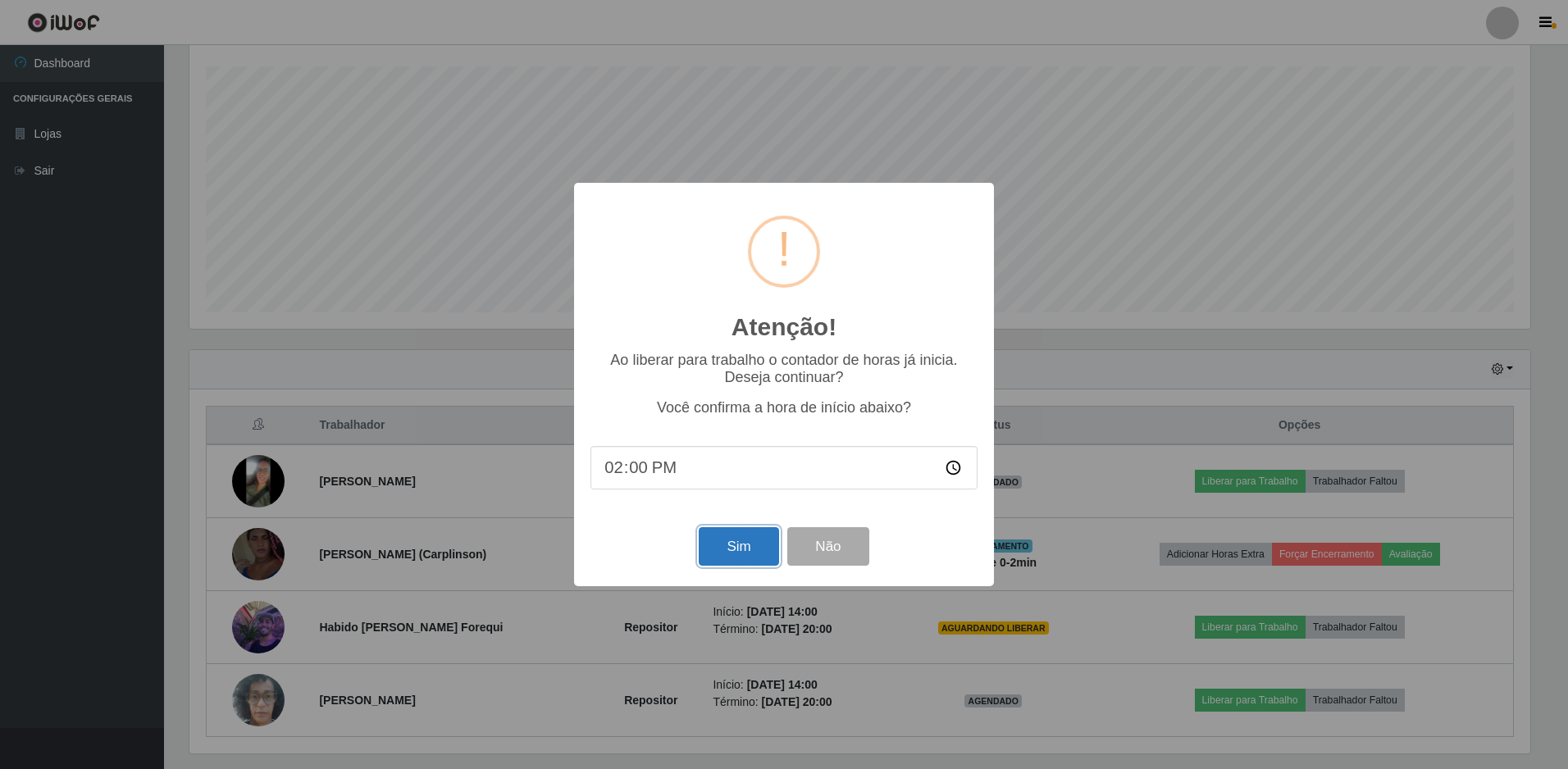
click at [757, 559] on button "Sim" at bounding box center [738, 546] width 80 height 39
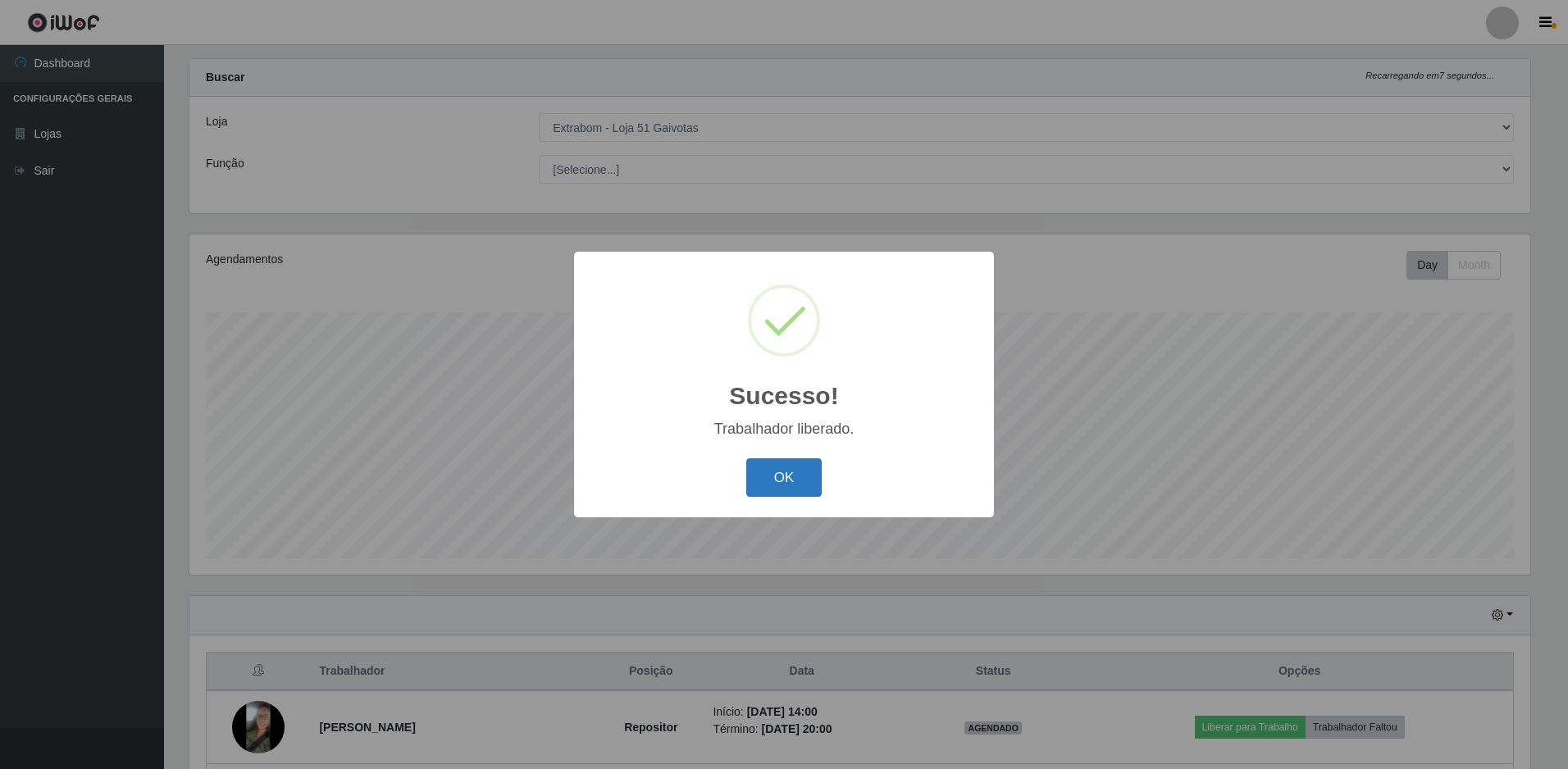
click at [778, 479] on button "OK" at bounding box center [784, 477] width 76 height 39
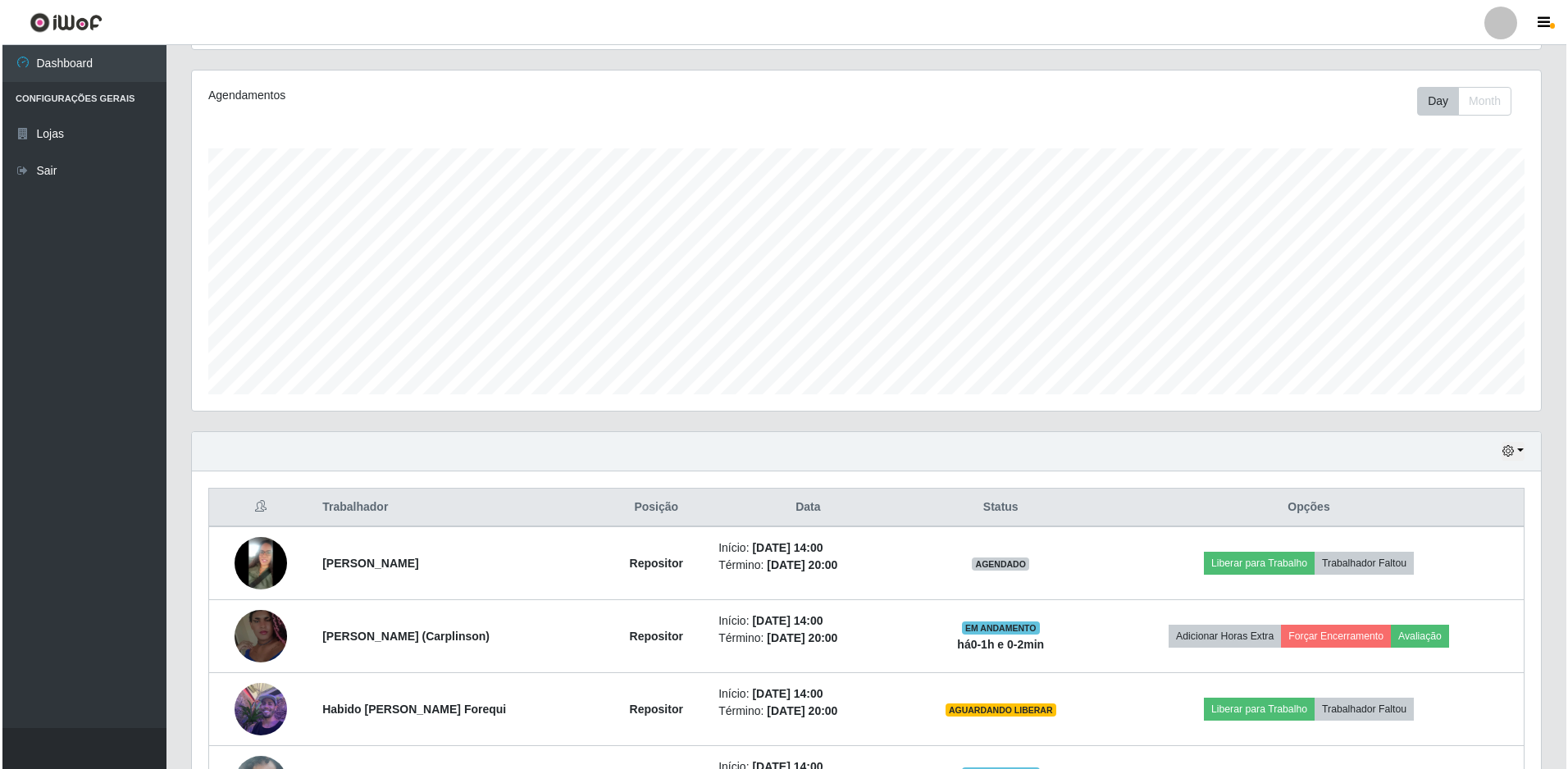
scroll to position [274, 0]
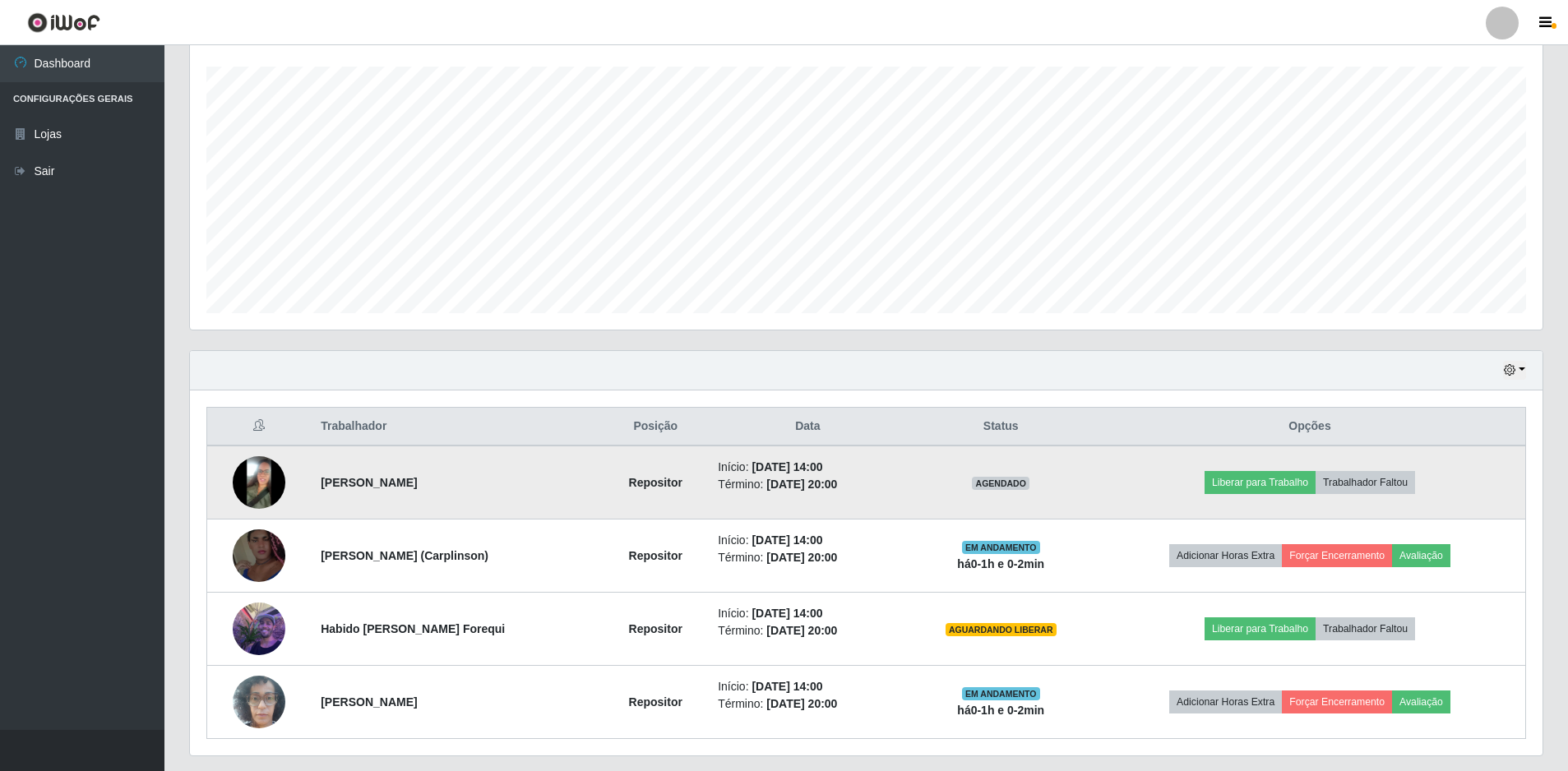
click at [271, 479] on img at bounding box center [259, 482] width 53 height 53
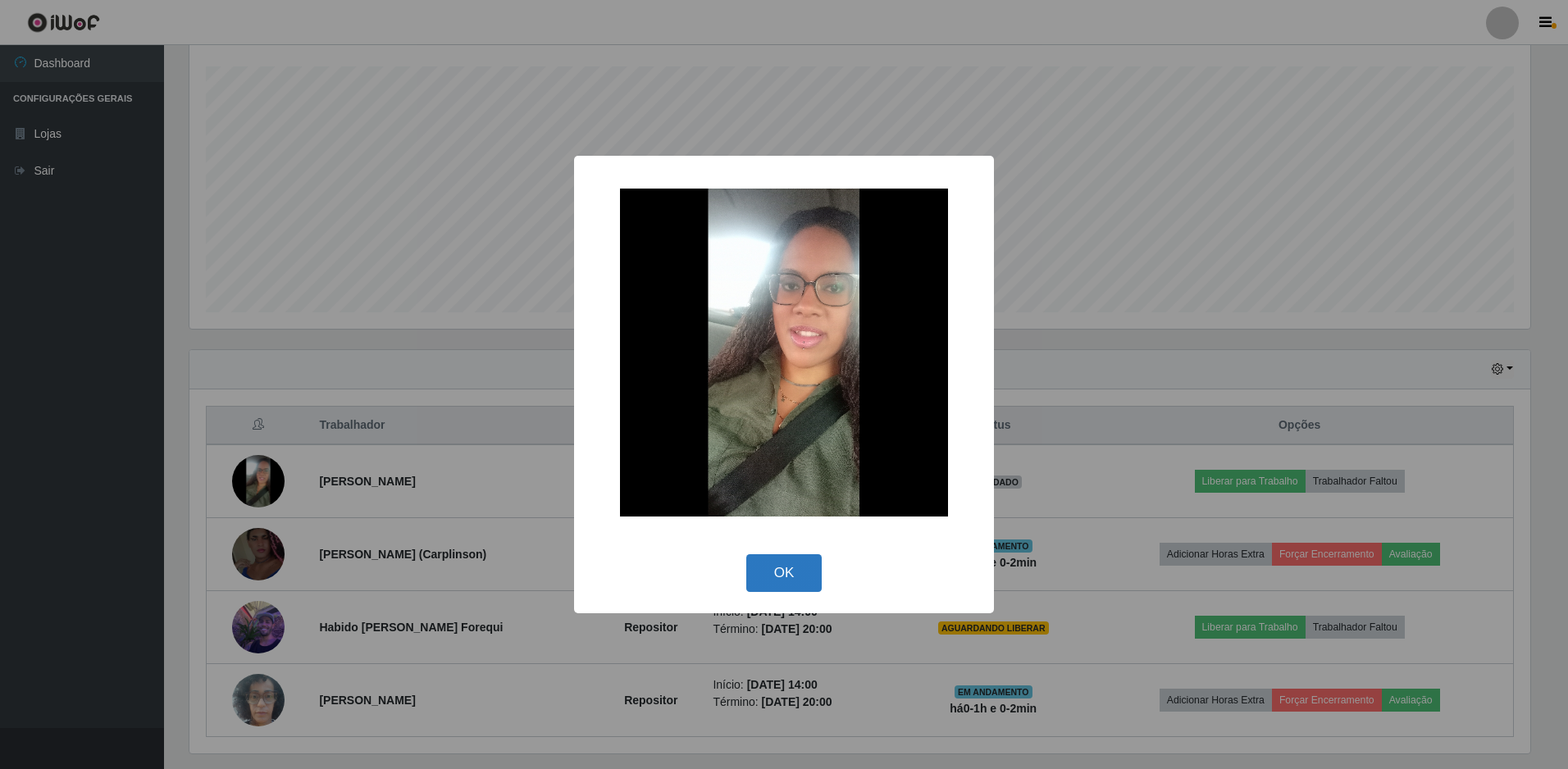
click at [763, 575] on button "OK" at bounding box center [784, 574] width 76 height 39
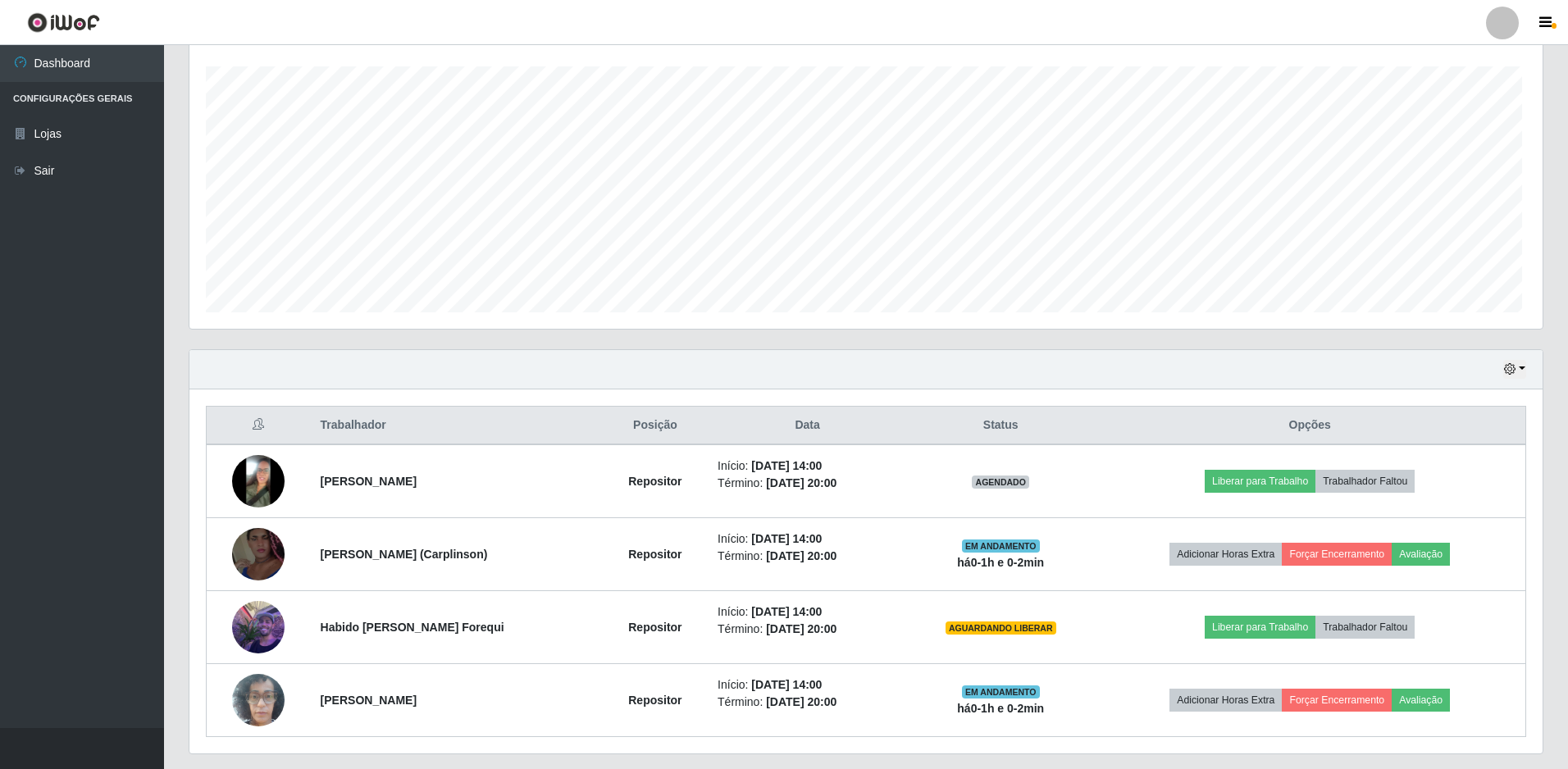
scroll to position [340, 1349]
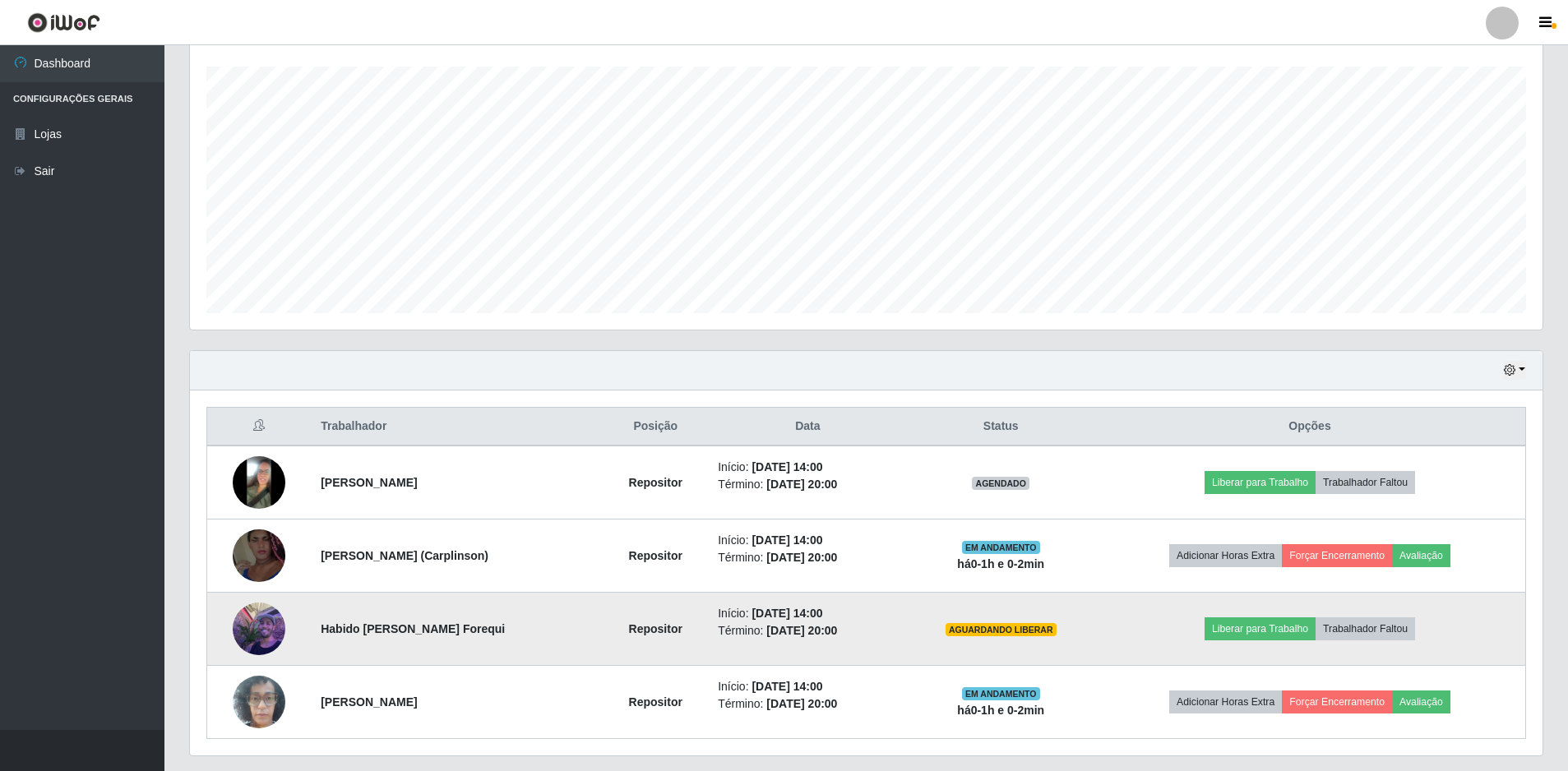
click at [242, 626] on img at bounding box center [259, 628] width 53 height 70
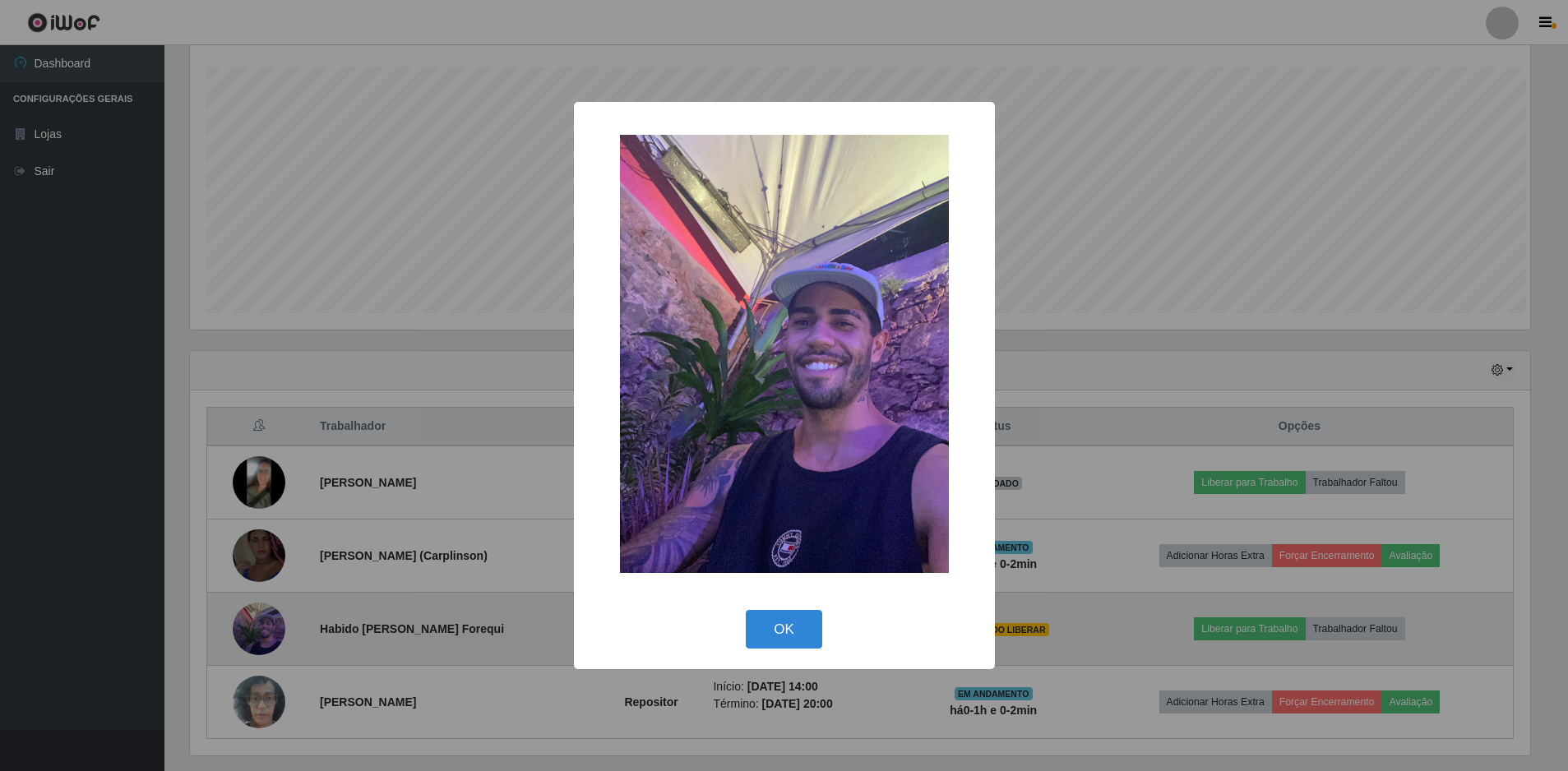
scroll to position [341, 1344]
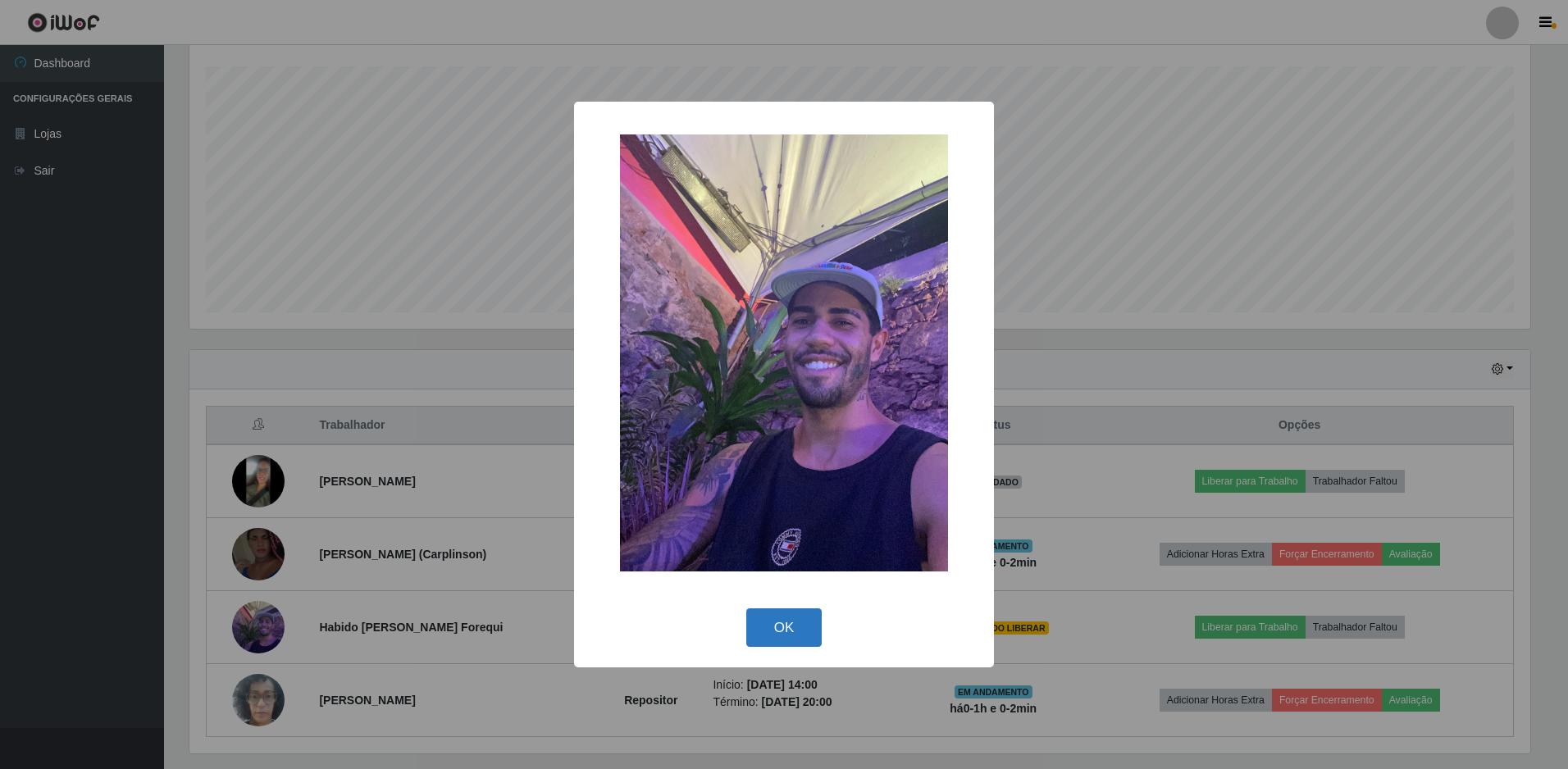
click at [756, 638] on button "OK" at bounding box center [784, 627] width 76 height 39
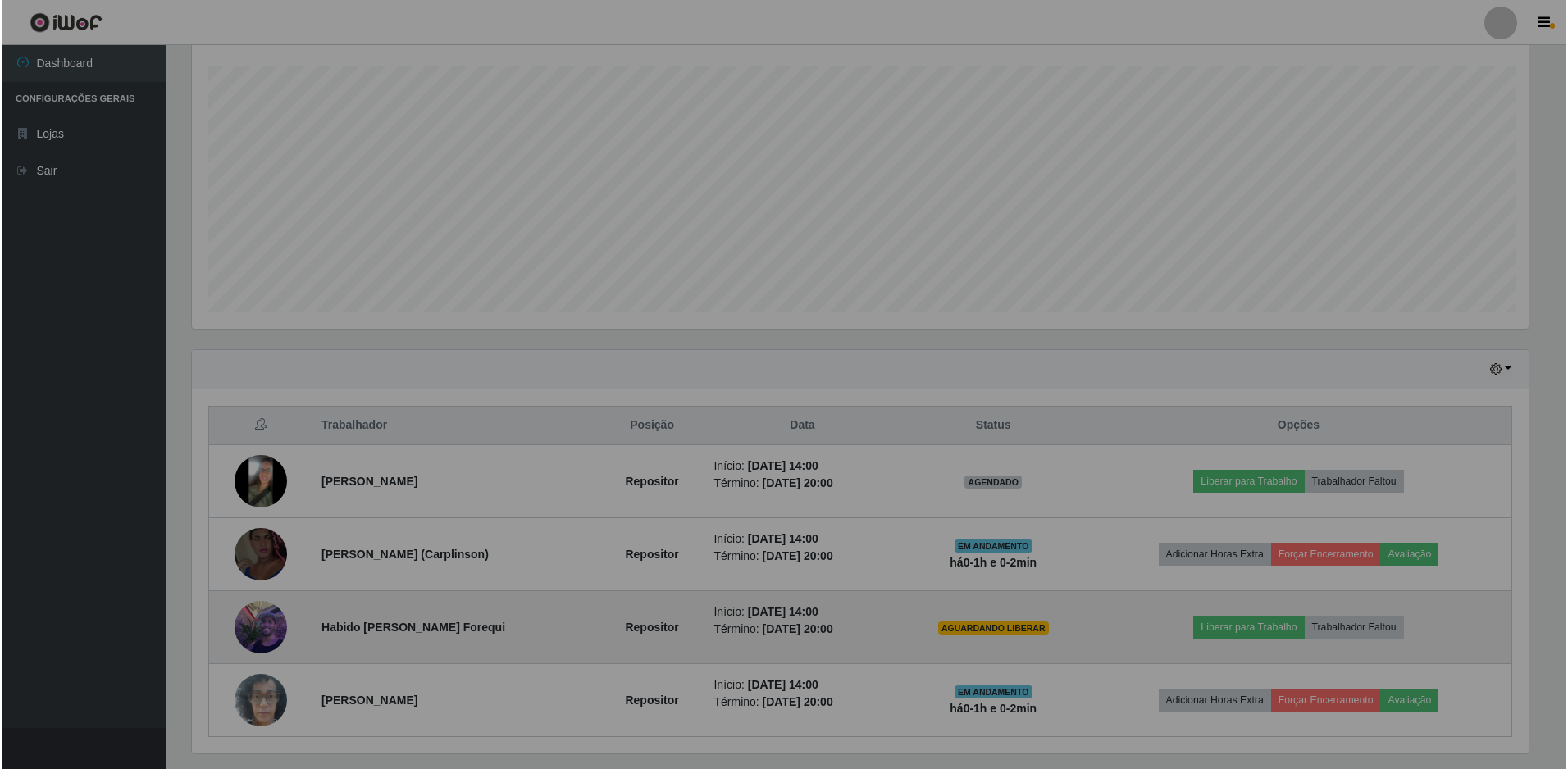
scroll to position [340, 1349]
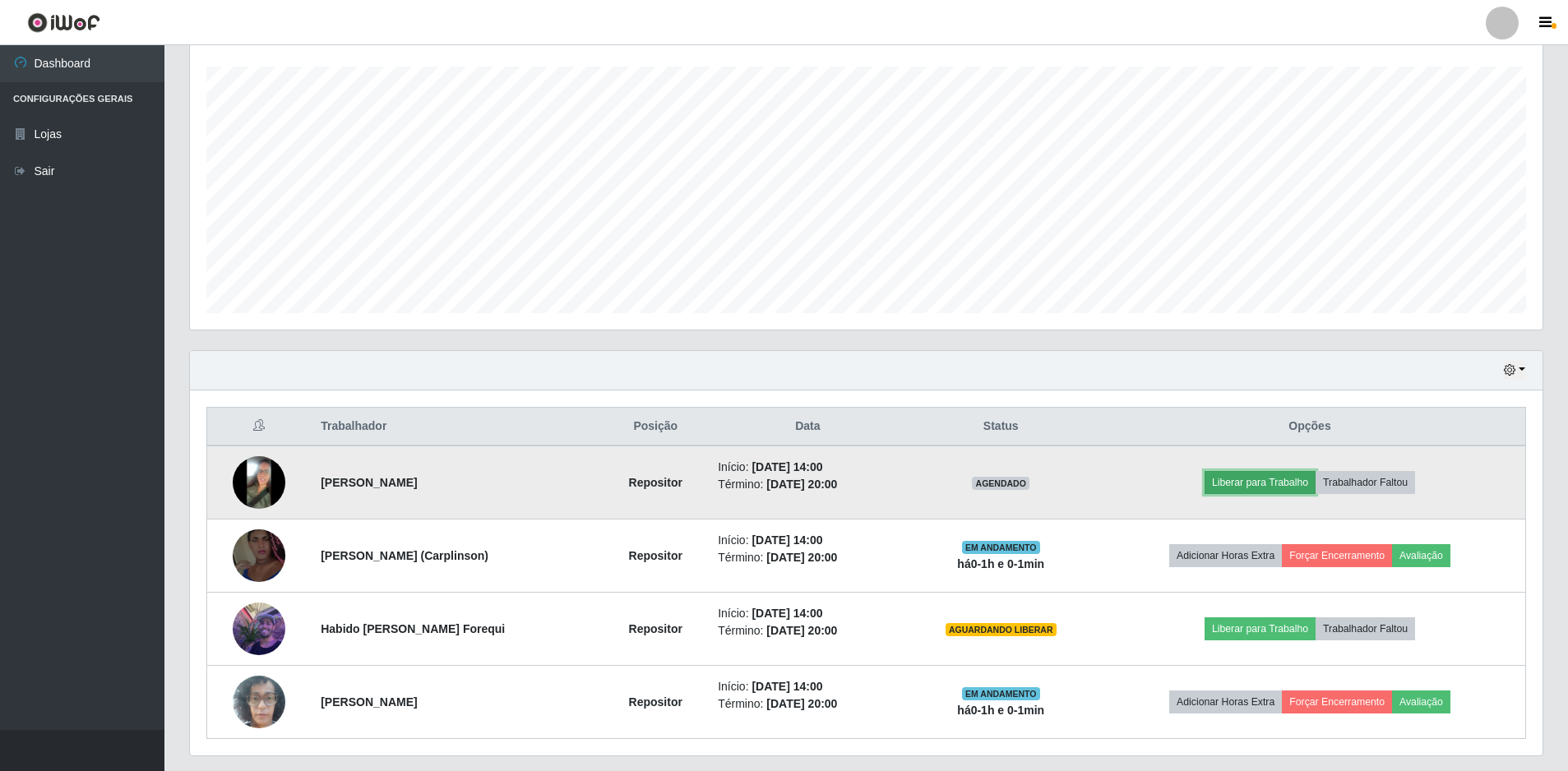
click at [1254, 490] on button "Liberar para Trabalho" at bounding box center [1260, 482] width 111 height 23
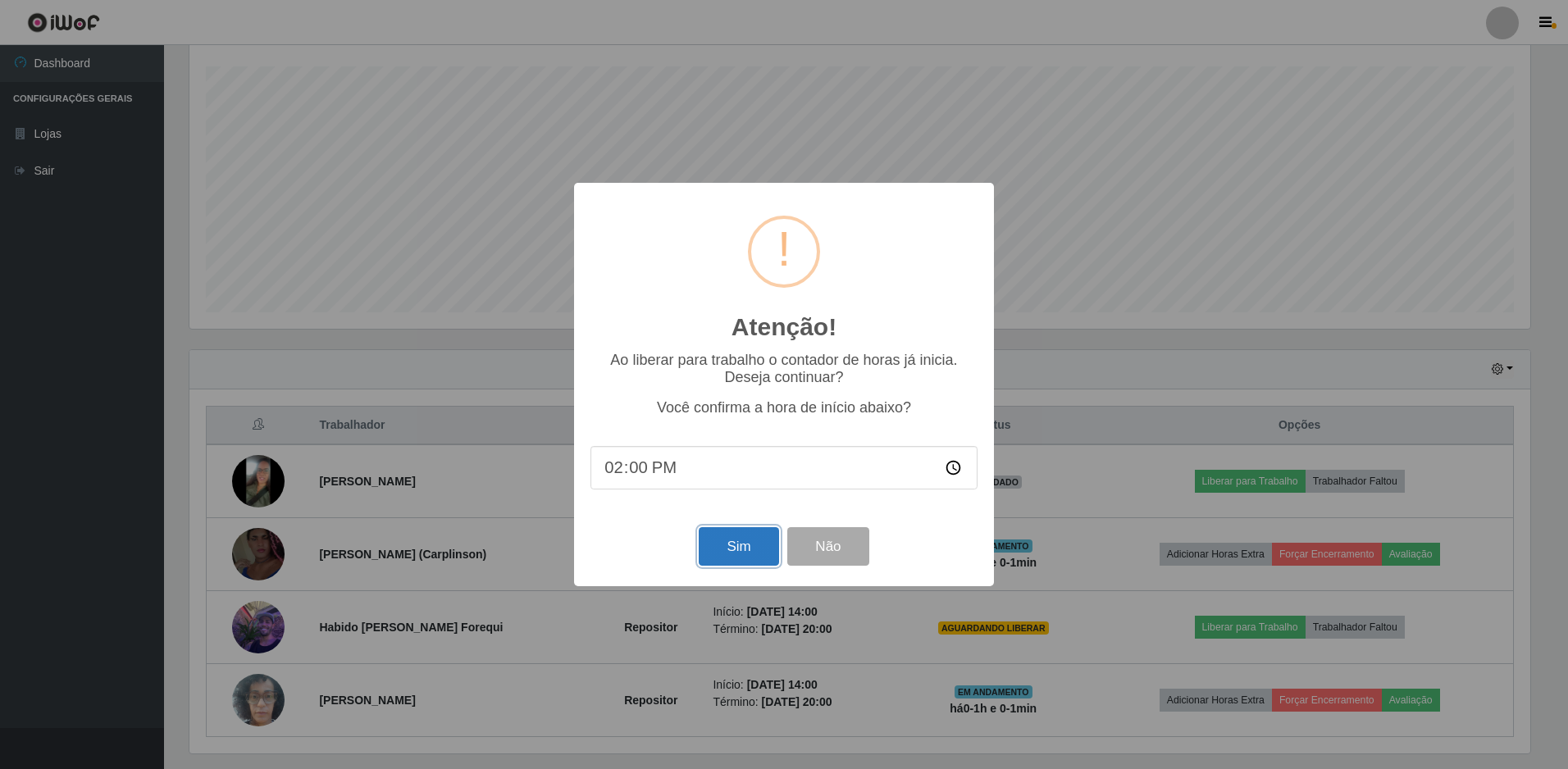
click at [759, 561] on button "Sim" at bounding box center [738, 546] width 80 height 39
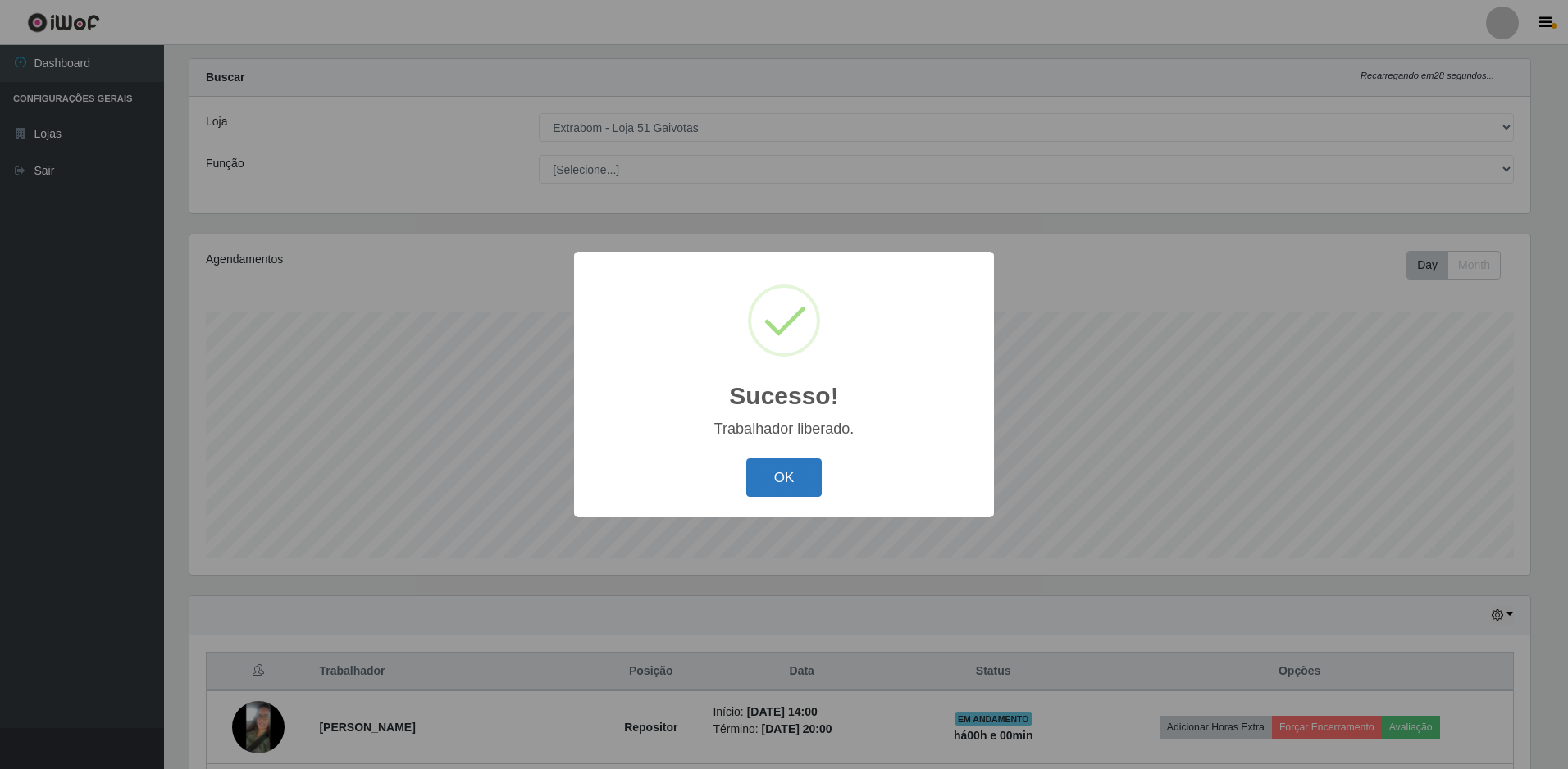
click at [756, 464] on button "OK" at bounding box center [784, 477] width 76 height 39
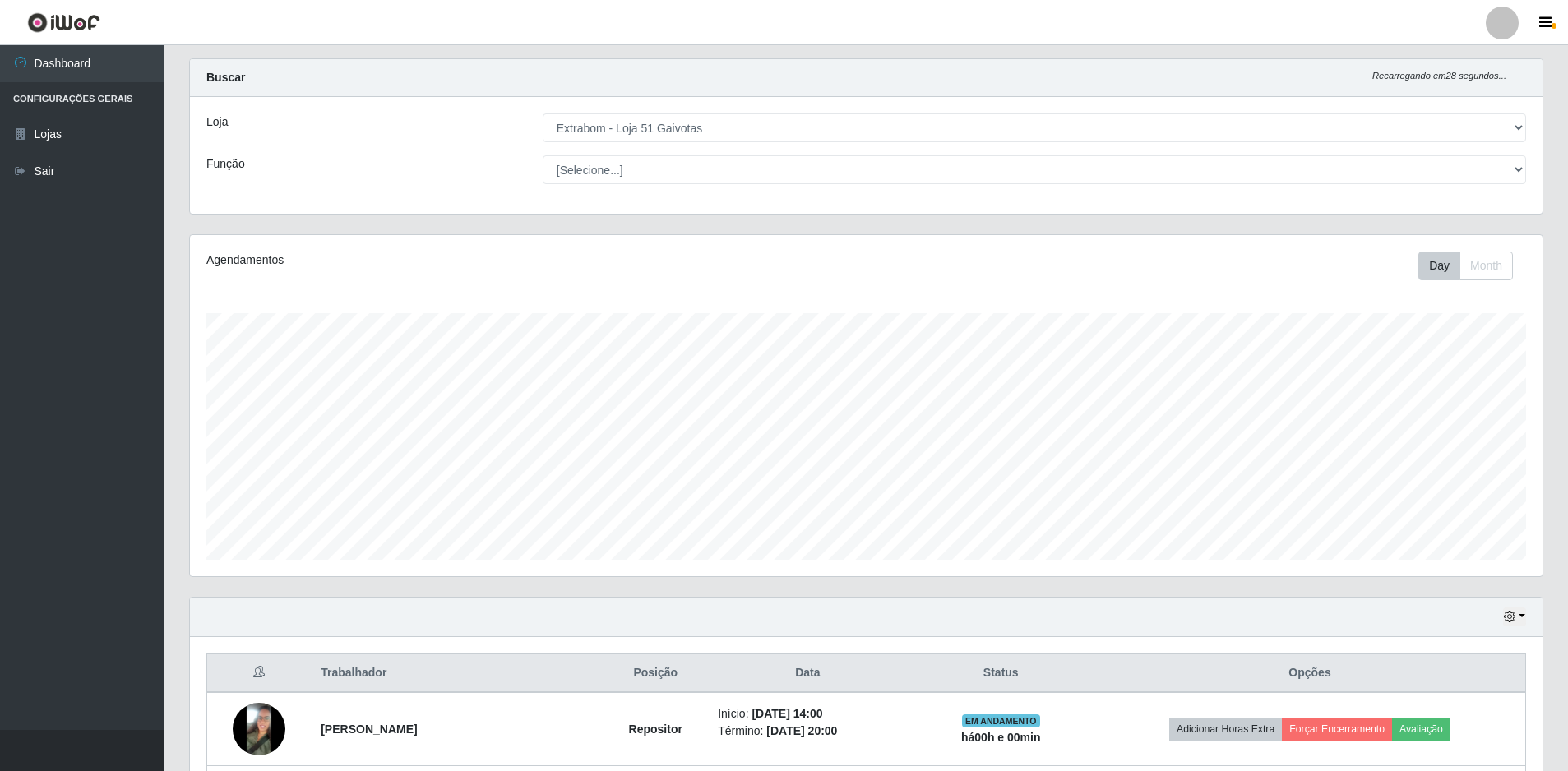
scroll to position [275, 0]
